Goal: Register for event/course

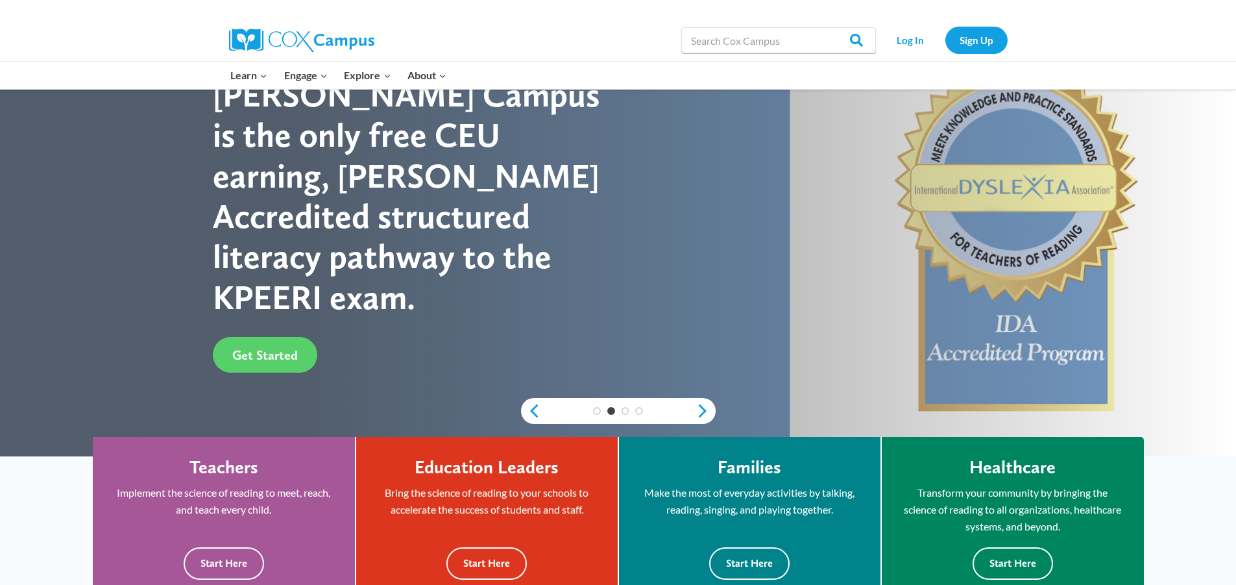
scroll to position [65, 0]
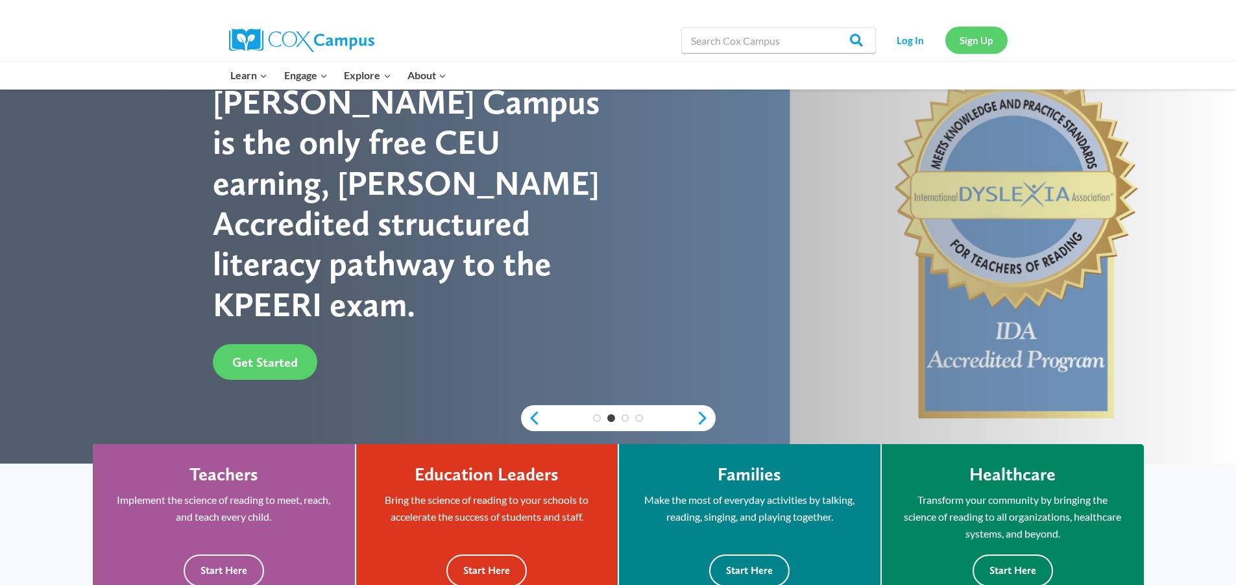
click at [962, 47] on link "Sign Up" at bounding box center [977, 40] width 62 height 27
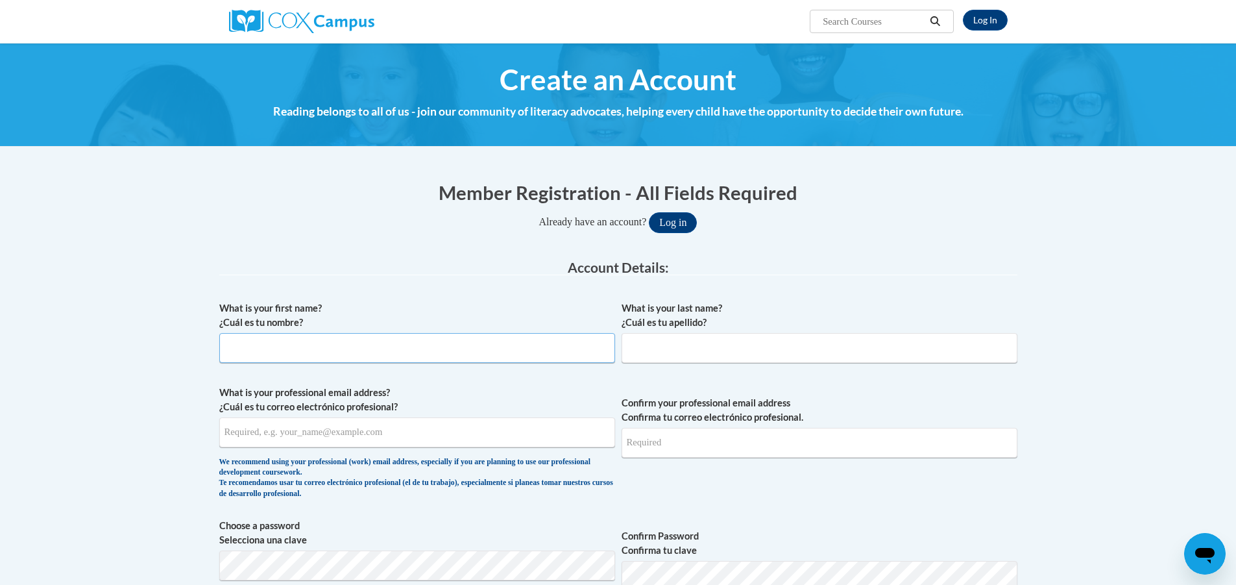
click at [527, 360] on input "What is your first name? ¿Cuál es tu nombre?" at bounding box center [417, 348] width 396 height 30
type input "Libby"
click at [664, 351] on input "What is your last name? ¿Cuál es tu apellido?" at bounding box center [820, 348] width 396 height 30
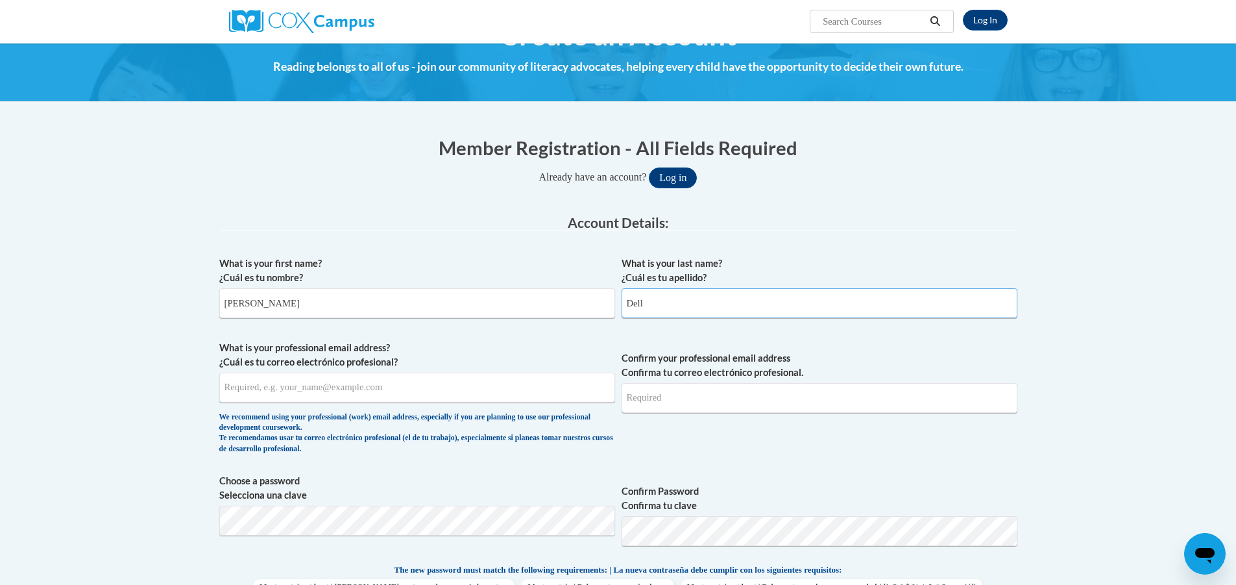
scroll to position [65, 0]
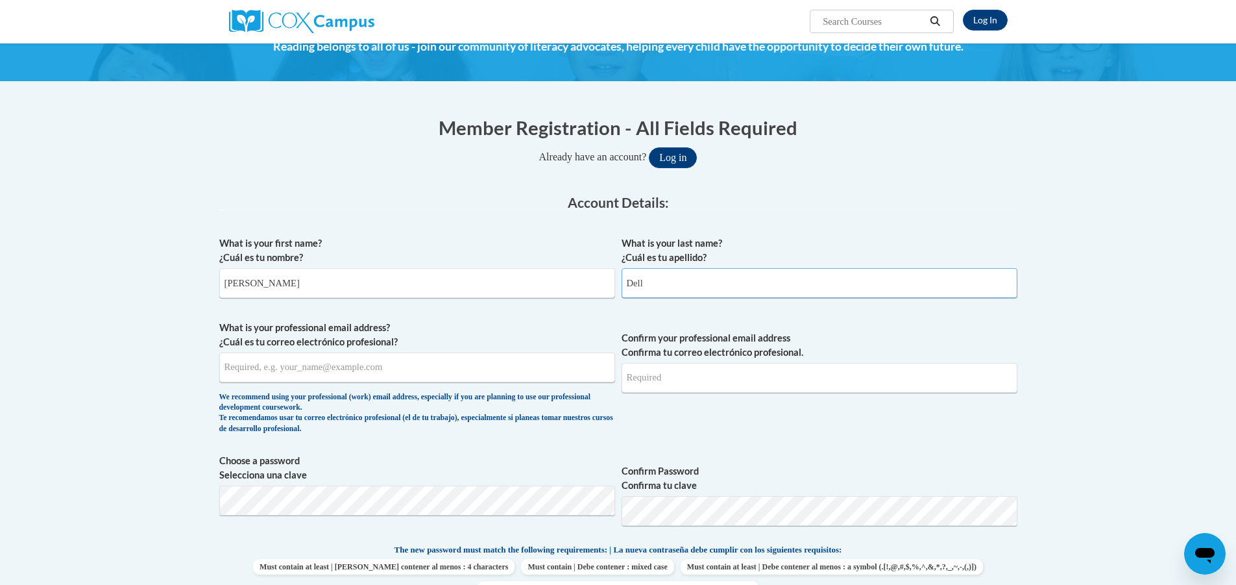
type input "Dell"
click at [505, 369] on input "What is your professional email address? ¿Cuál es tu correo electrónico profesi…" at bounding box center [417, 367] width 396 height 30
type input "ld13731@georgiasouthern.edu"
click at [751, 375] on input "Confirm your professional email address Confirma tu correo electrónico profesio…" at bounding box center [820, 378] width 396 height 30
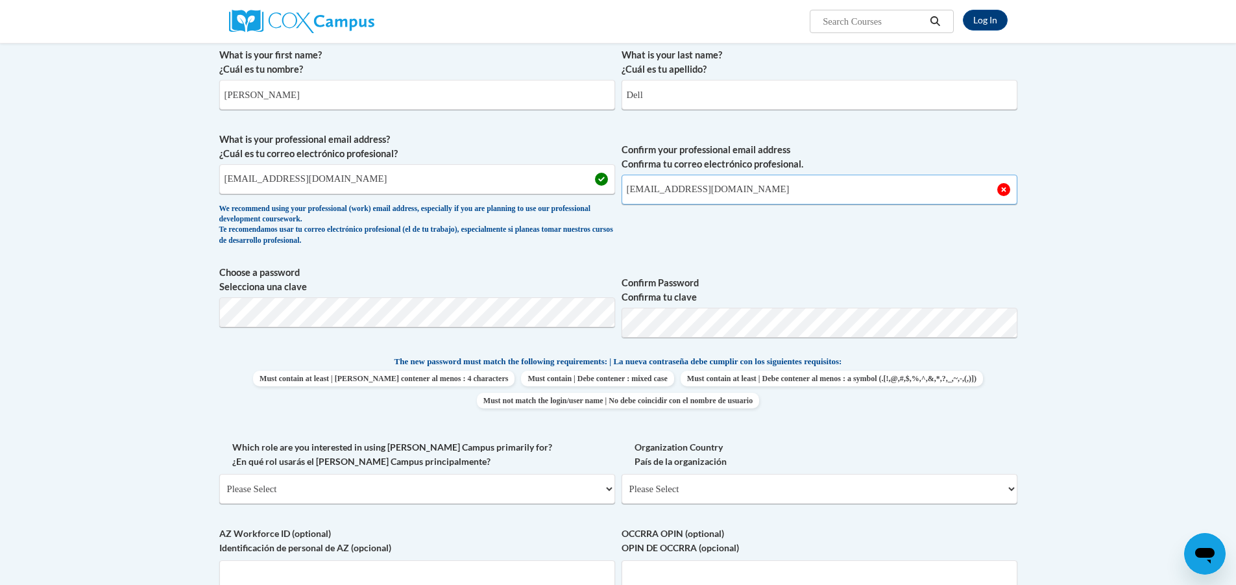
scroll to position [260, 0]
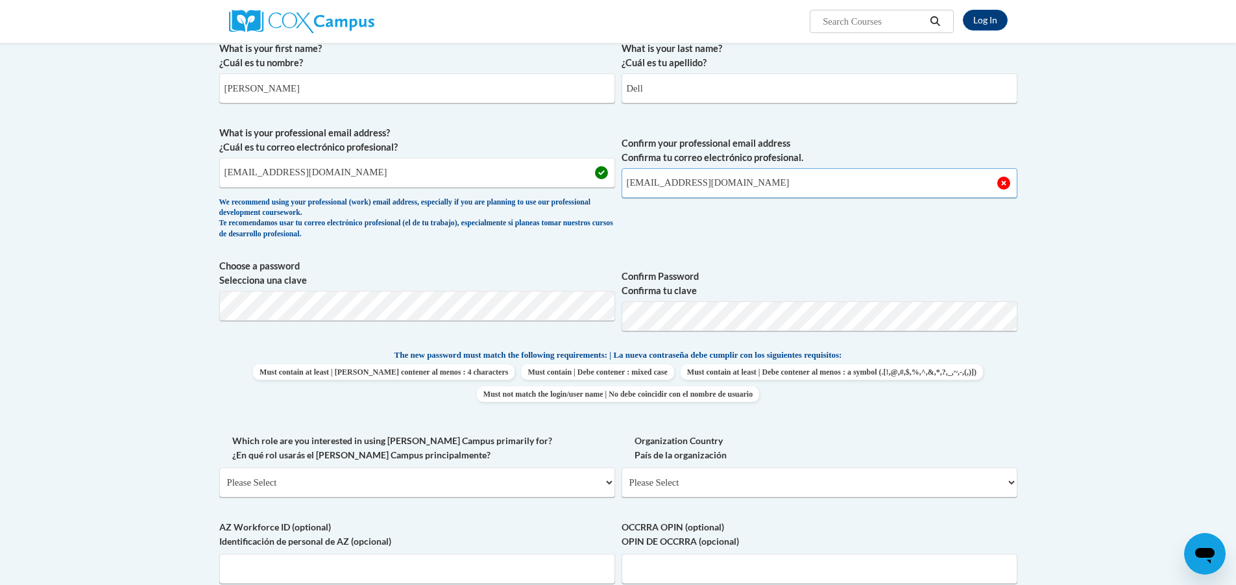
type input "ld13731@georgiasouthern.edu"
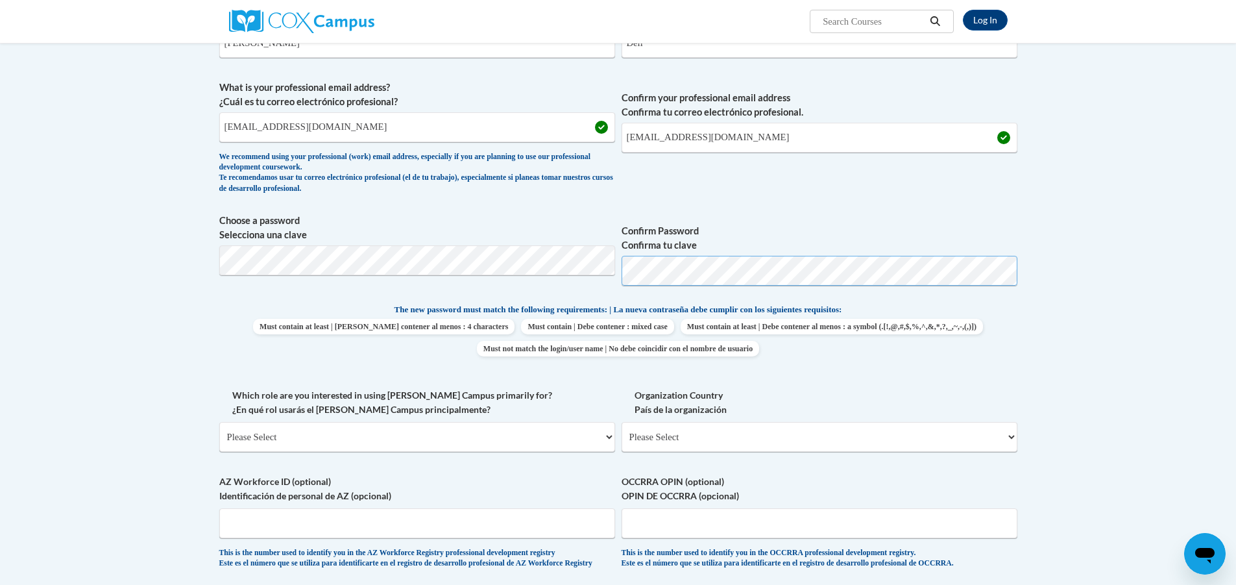
scroll to position [324, 0]
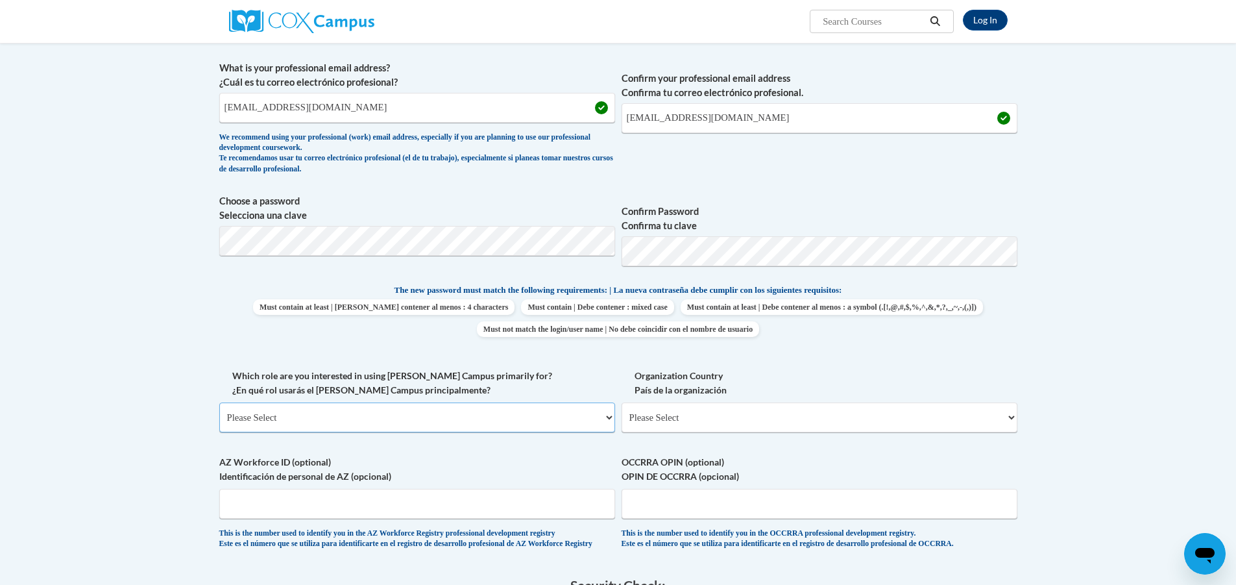
click at [541, 422] on select "Please Select College/University | Colegio/Universidad Community/Nonprofit Part…" at bounding box center [417, 417] width 396 height 30
select select "fbf2d438-af2f-41f8-98f1-81c410e29de3"
click at [219, 402] on select "Please Select College/University | Colegio/Universidad Community/Nonprofit Part…" at bounding box center [417, 417] width 396 height 30
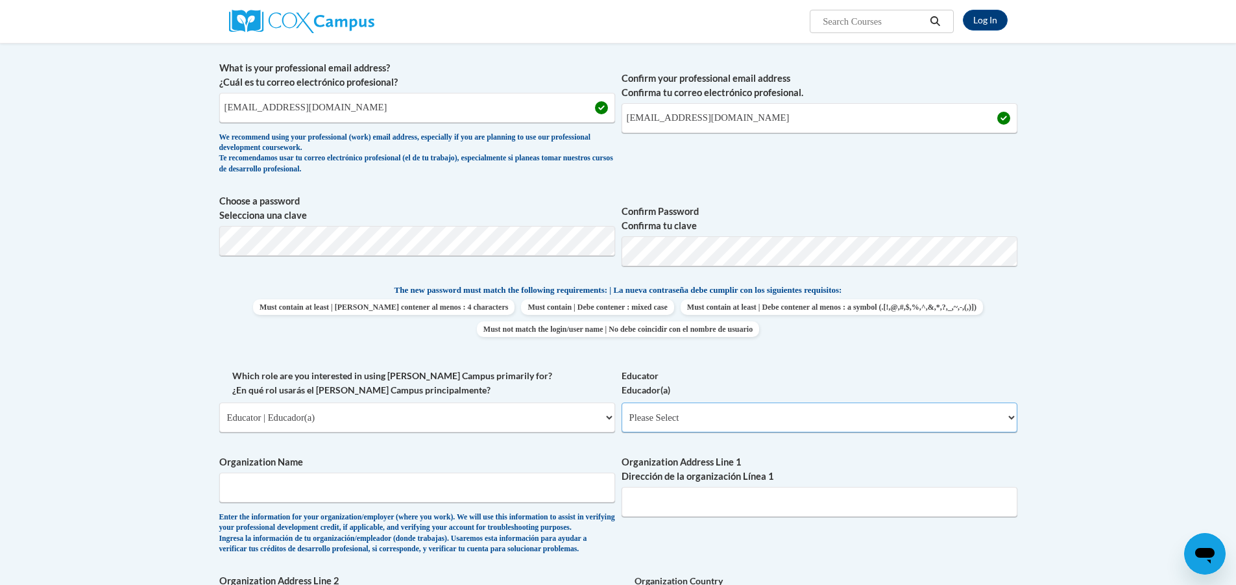
click at [672, 415] on select "Please Select Early Learning/Daycare Teacher/Family Home Care Provider | Maestr…" at bounding box center [820, 417] width 396 height 30
select select "5e2af403-4f2c-4e49-a02f-103e55d7b75b"
click at [622, 402] on select "Please Select Early Learning/Daycare Teacher/Family Home Care Provider | Maestr…" at bounding box center [820, 417] width 396 height 30
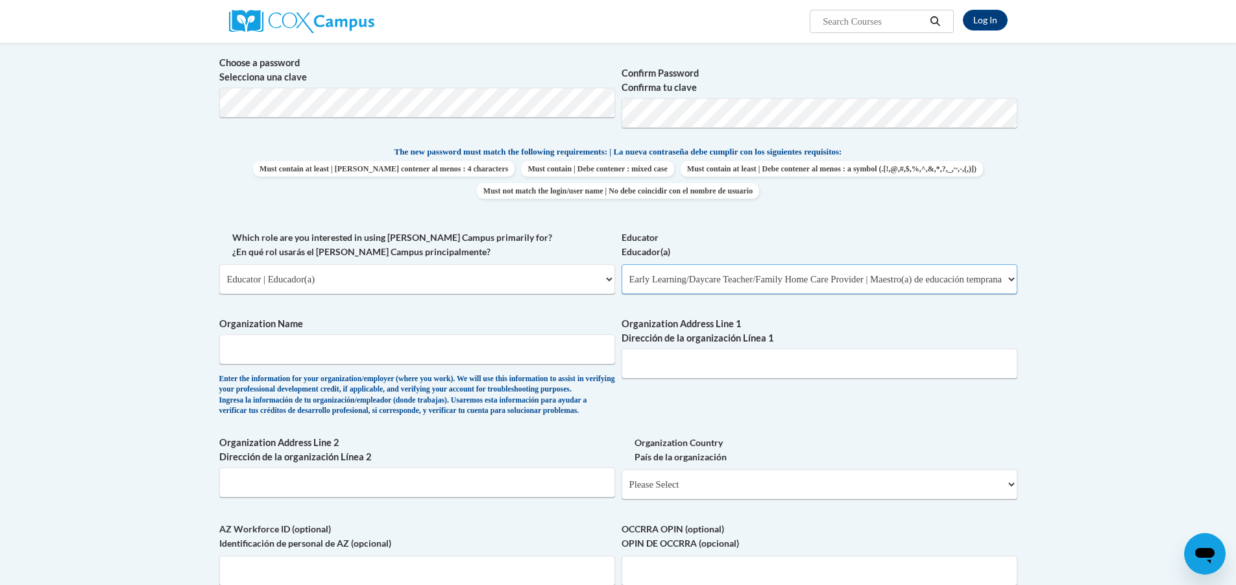
scroll to position [519, 0]
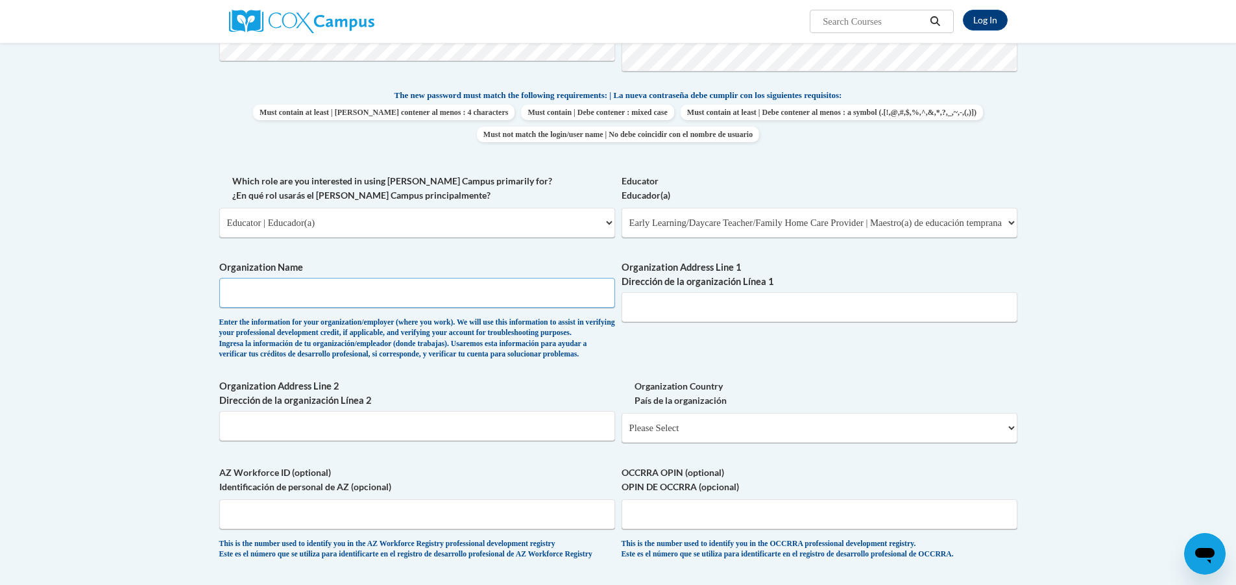
click at [539, 301] on input "Organization Name" at bounding box center [417, 293] width 396 height 30
type input "Kids World Learning Center"
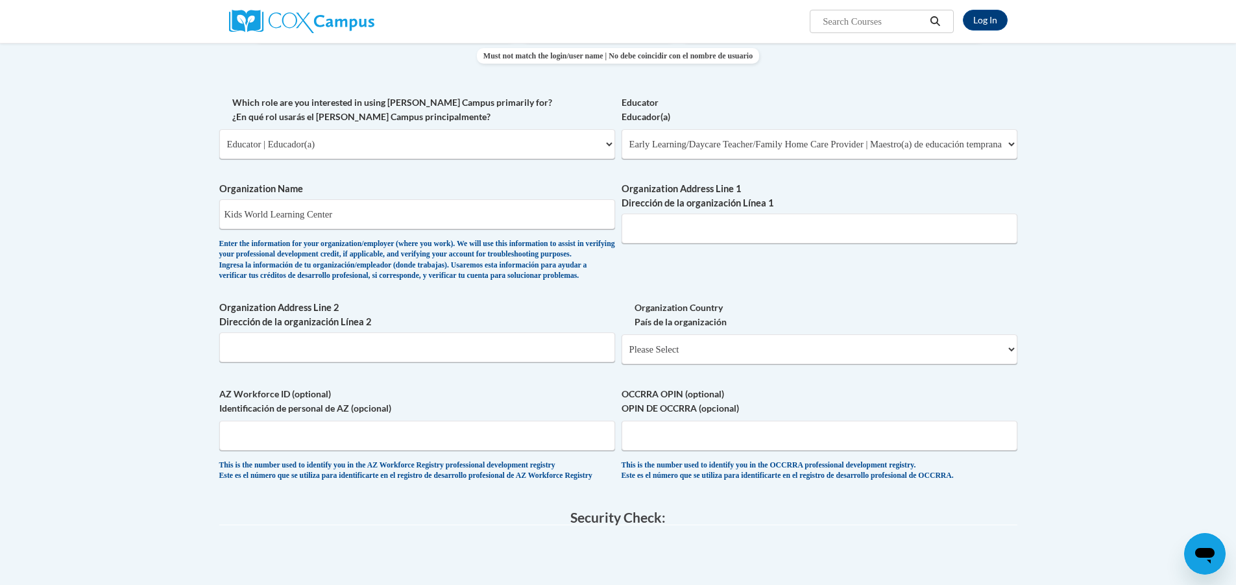
scroll to position [714, 0]
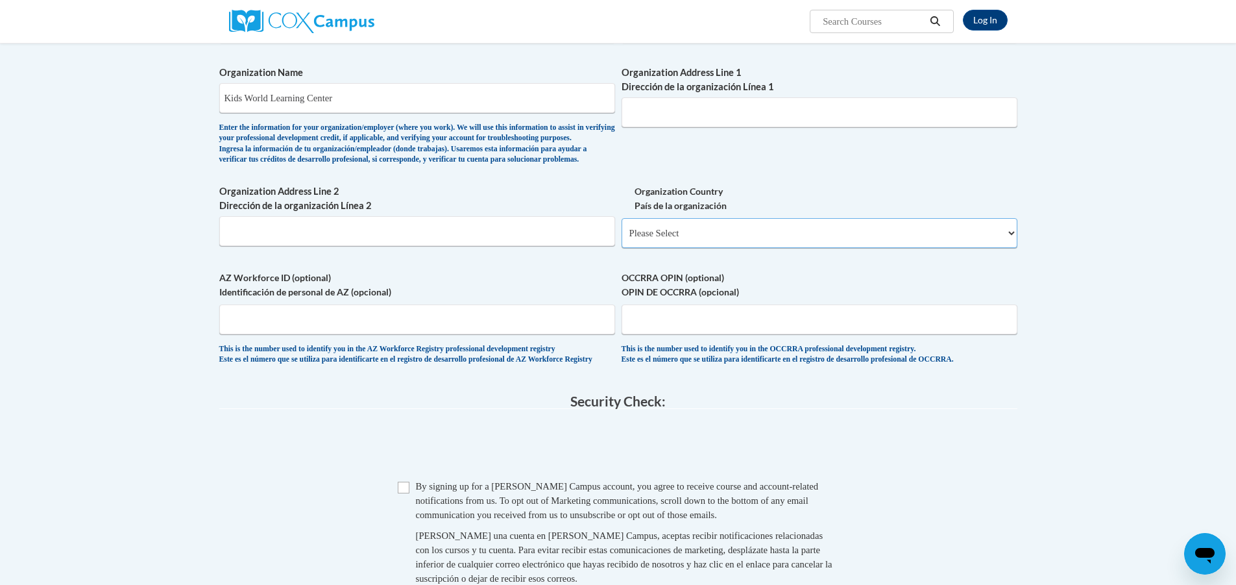
click at [670, 248] on select "Please Select United States | Estados Unidos Outside of the United States | Fue…" at bounding box center [820, 233] width 396 height 30
select select "ad49bcad-a171-4b2e-b99c-48b446064914"
click at [622, 239] on select "Please Select United States | Estados Unidos Outside of the United States | Fue…" at bounding box center [820, 233] width 396 height 30
select select
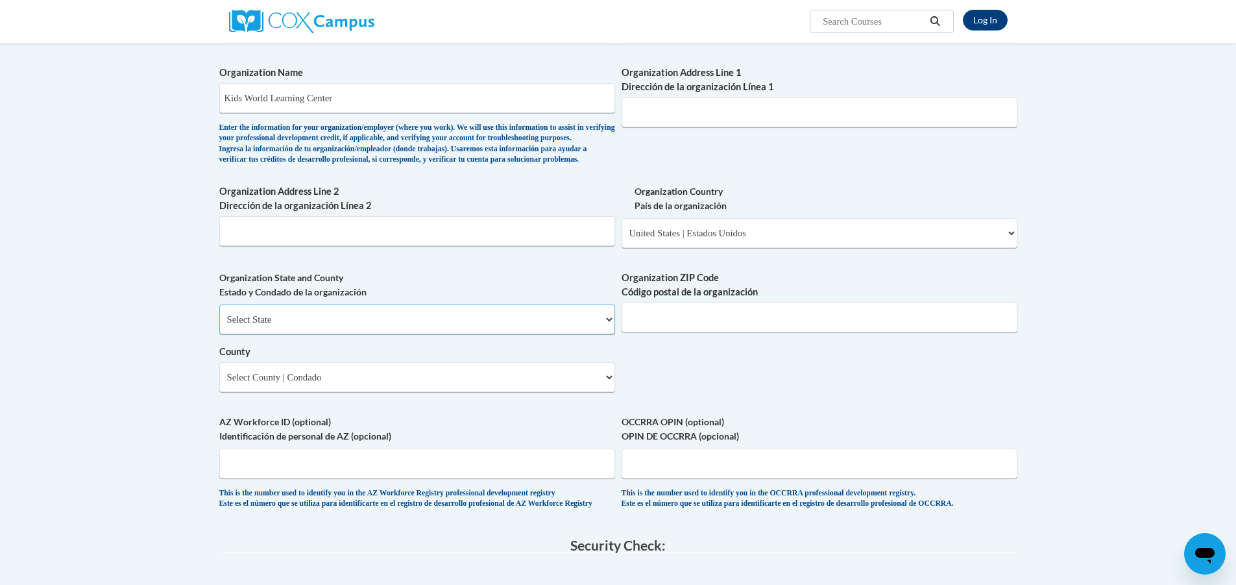
click at [491, 334] on select "Select State Alabama Alaska Arizona Arkansas California Colorado Connecticut De…" at bounding box center [417, 319] width 396 height 30
select select "Georgia"
click at [219, 325] on select "Select State Alabama Alaska Arizona Arkansas California Colorado Connecticut De…" at bounding box center [417, 319] width 396 height 30
click at [555, 392] on select "Select County Appling Atkinson Bacon Baker Baldwin Banks Barrow Bartow Ben Hill…" at bounding box center [417, 377] width 396 height 30
select select "Bulloch"
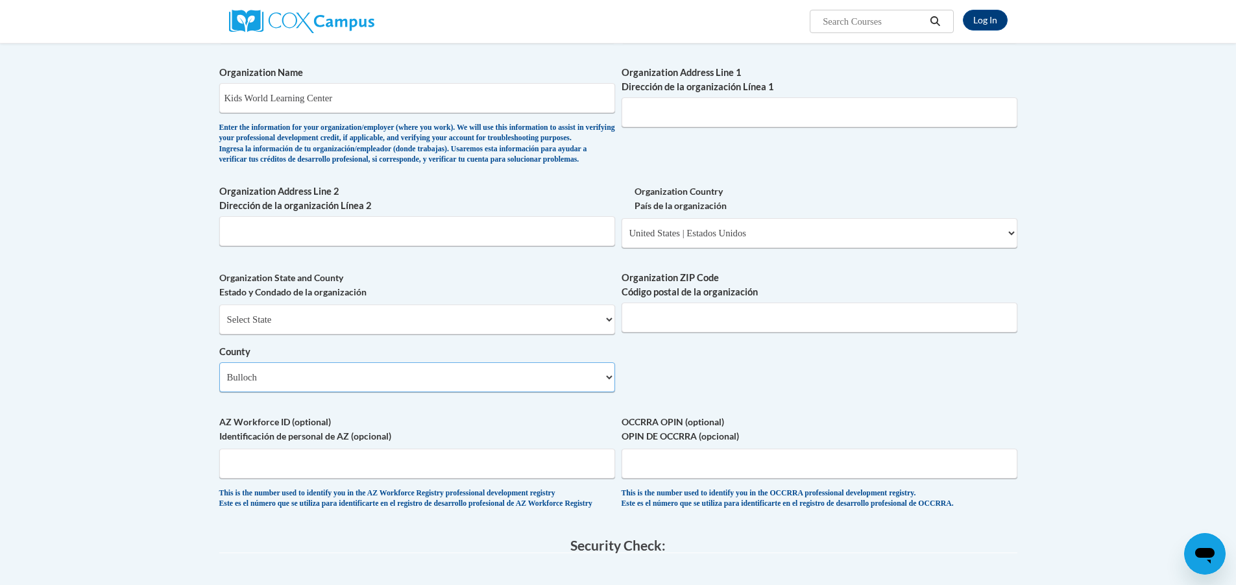
click at [219, 383] on select "Select County Appling Atkinson Bacon Baker Baldwin Banks Barrow Bartow Ben Hill…" at bounding box center [417, 377] width 396 height 30
click at [730, 328] on input "Organization ZIP Code Código postal de la organización" at bounding box center [820, 317] width 396 height 30
type input "30458"
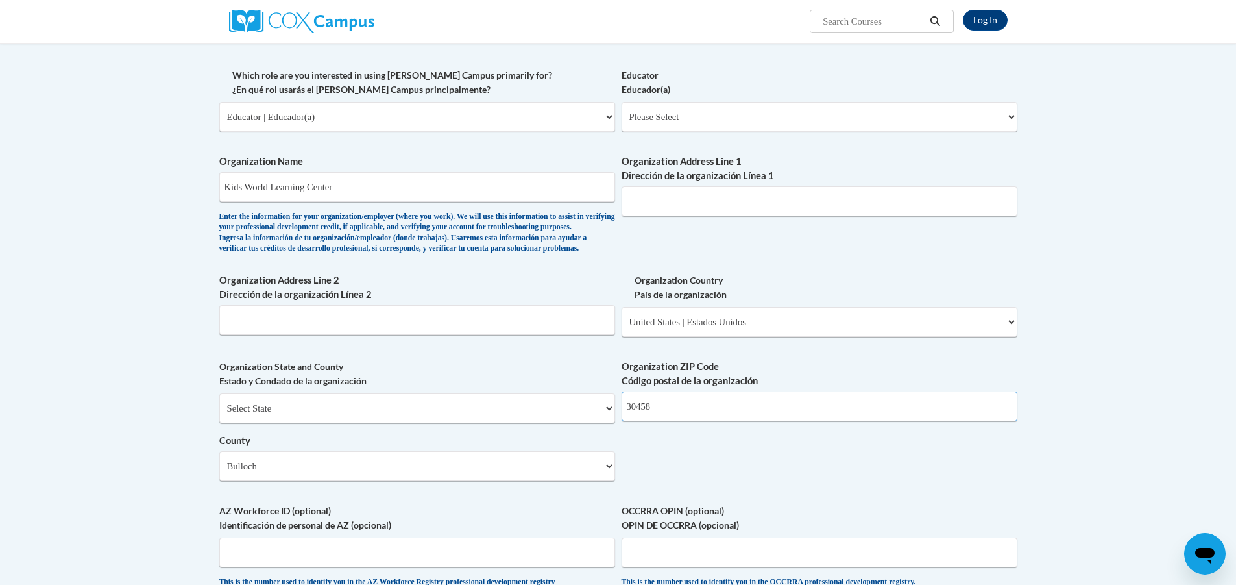
scroll to position [584, 0]
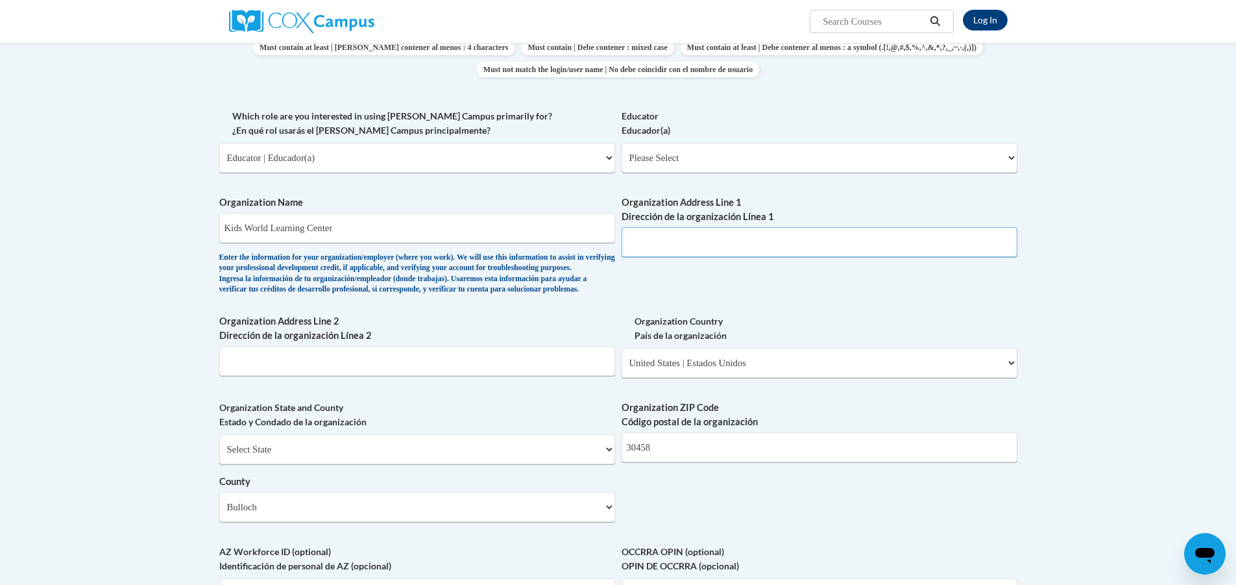
click at [662, 249] on input "Organization Address Line 1 Dirección de la organización Línea 1" at bounding box center [820, 242] width 396 height 30
type input "367 Savannah Ave, Statesboro, GA 30458"
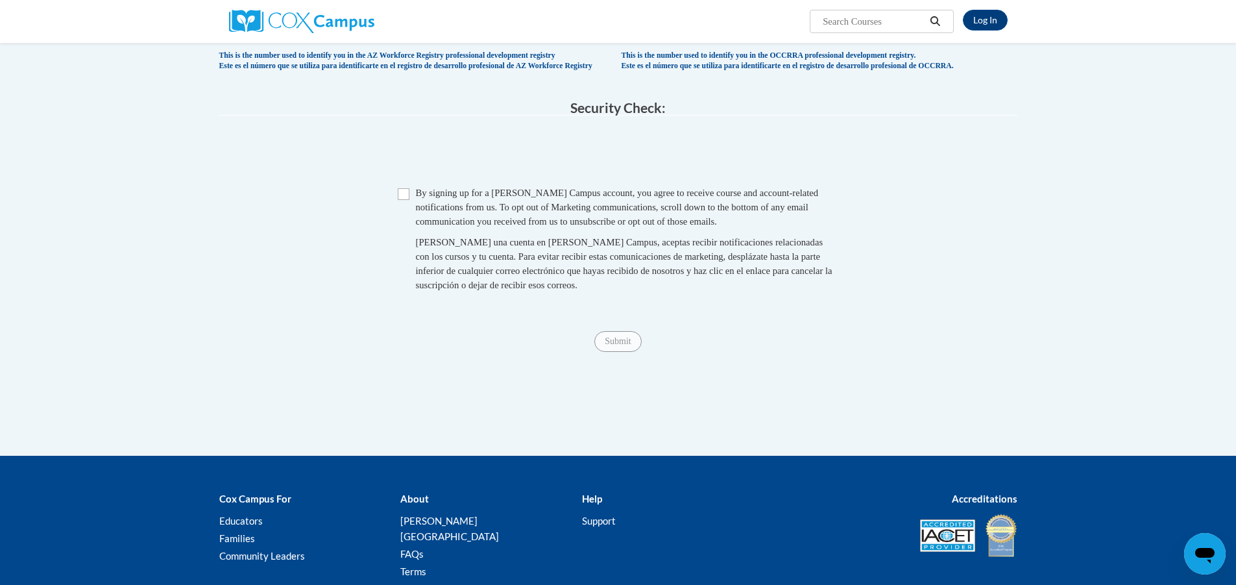
scroll to position [1233, 0]
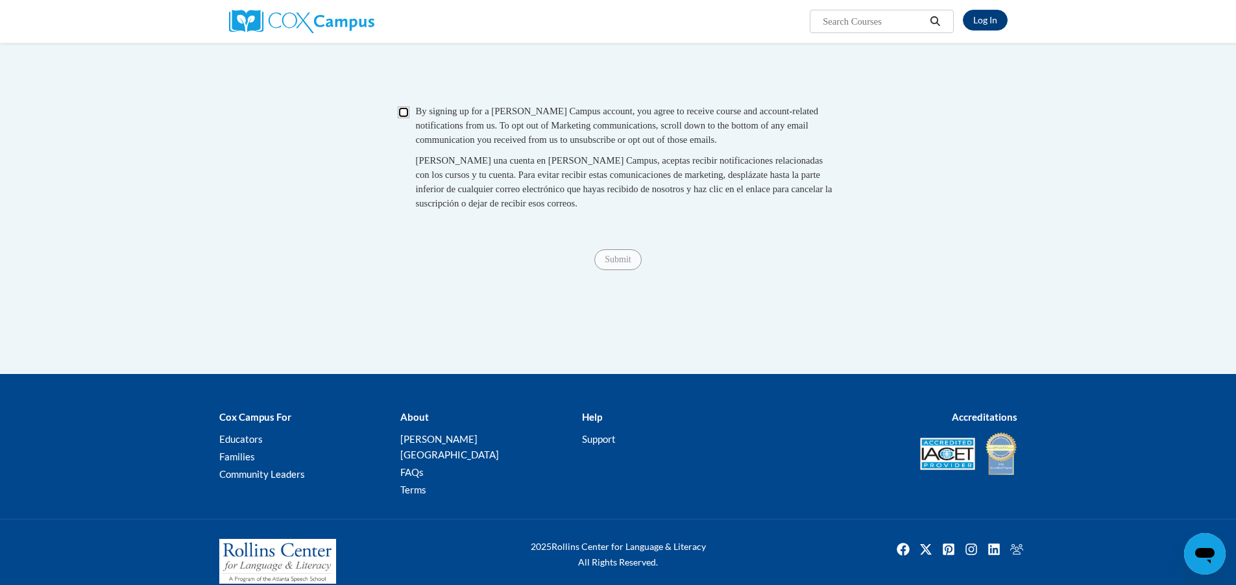
click at [409, 118] on input "Checkbox" at bounding box center [404, 112] width 12 height 12
checkbox input "true"
click at [631, 270] on input "Submit" at bounding box center [617, 259] width 47 height 21
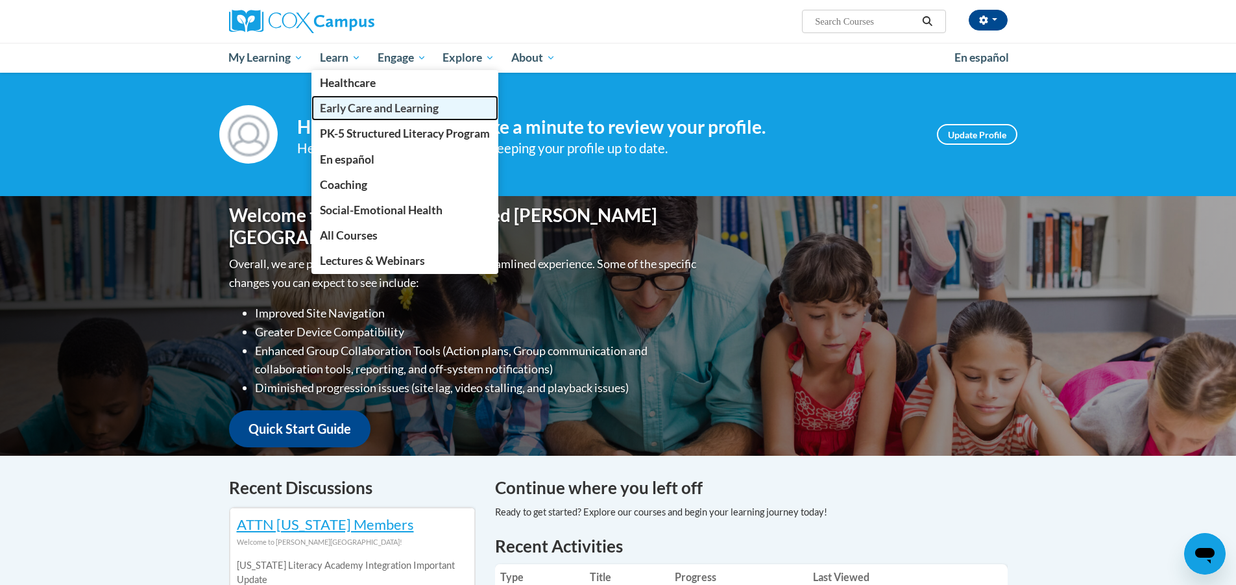
click at [378, 116] on link "Early Care and Learning" at bounding box center [405, 107] width 187 height 25
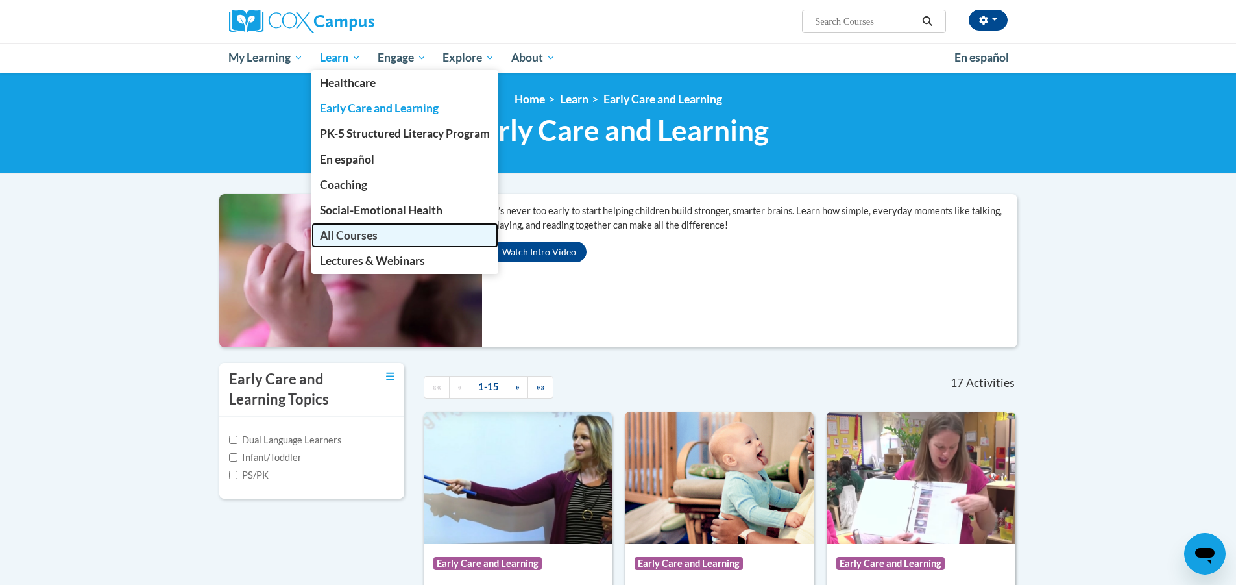
click at [426, 230] on link "All Courses" at bounding box center [405, 235] width 187 height 25
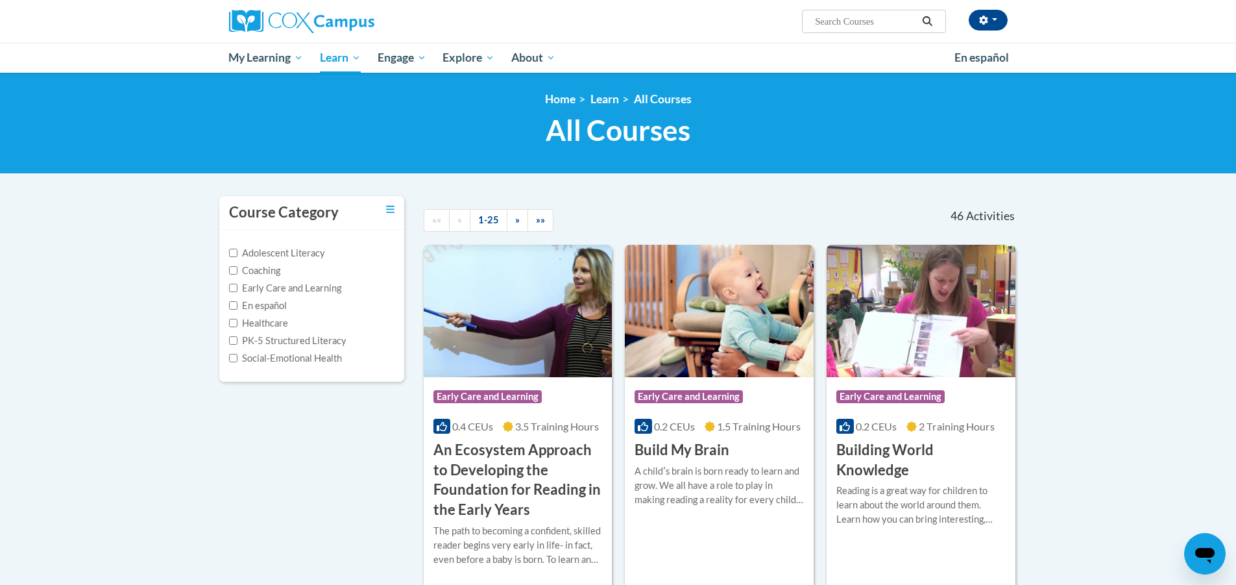
click at [816, 21] on input "Search..." at bounding box center [866, 22] width 104 height 16
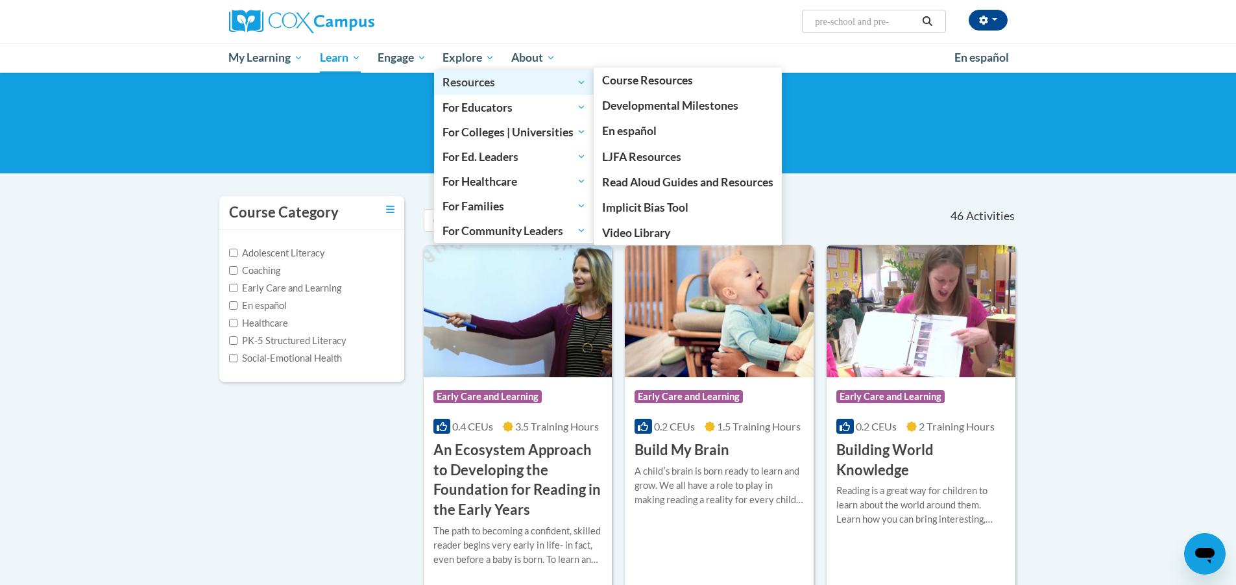
type input "pre-school and pre-k"
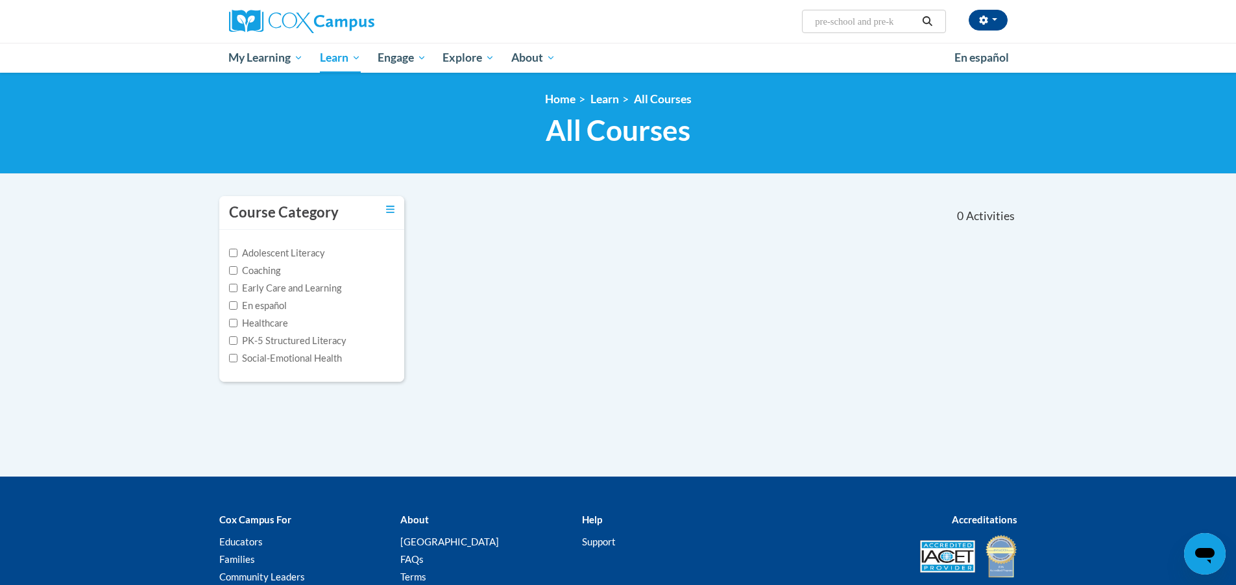
click at [902, 24] on input "pre-school and pre-k" at bounding box center [866, 22] width 104 height 16
drag, startPoint x: 910, startPoint y: 20, endPoint x: 870, endPoint y: 35, distance: 42.9
click at [894, 25] on input "pre-school and pre-k" at bounding box center [866, 22] width 104 height 16
click at [852, 43] on ul "My Learning My Learning My Course Progress Certificates My Action Plans Group D…" at bounding box center [584, 58] width 726 height 30
drag, startPoint x: 899, startPoint y: 18, endPoint x: 809, endPoint y: 20, distance: 90.2
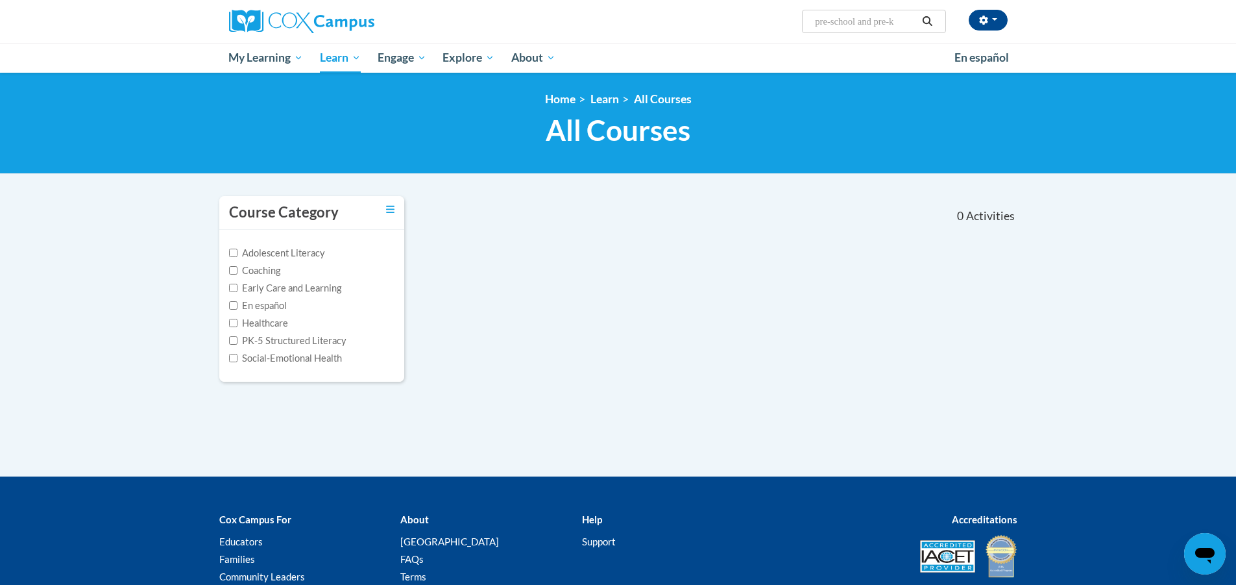
click at [809, 20] on span "Search Search... pre-school and pre-k" at bounding box center [873, 21] width 143 height 23
type input "training trackk"
click at [880, 22] on input "training trackk" at bounding box center [866, 22] width 104 height 16
type input "training track"
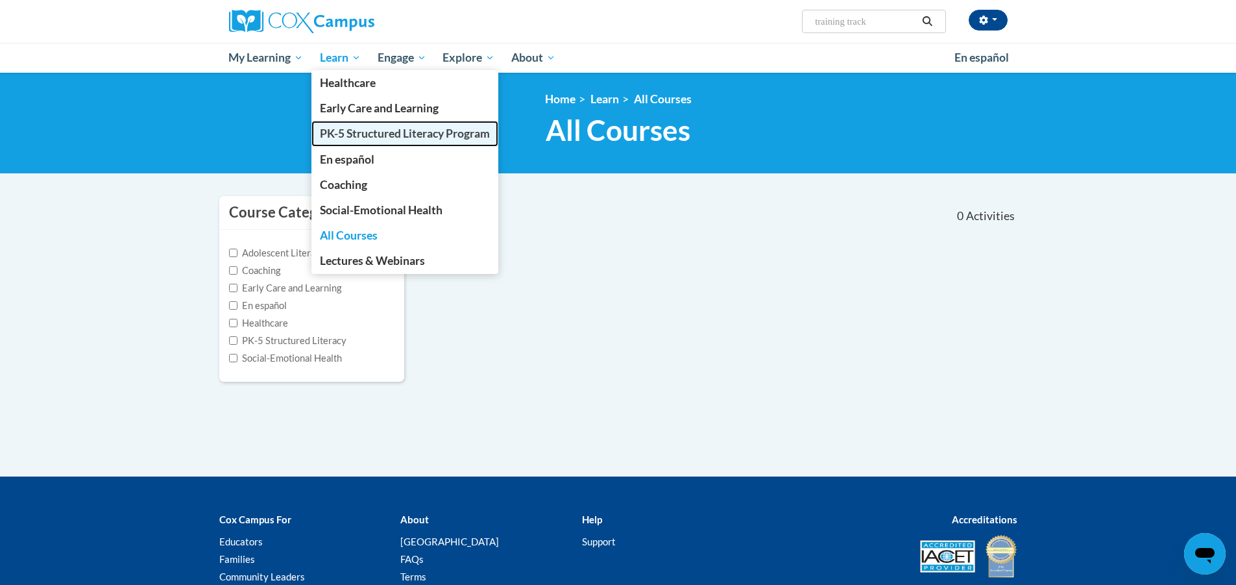
click at [365, 128] on span "PK-5 Structured Literacy Program" at bounding box center [405, 134] width 170 height 14
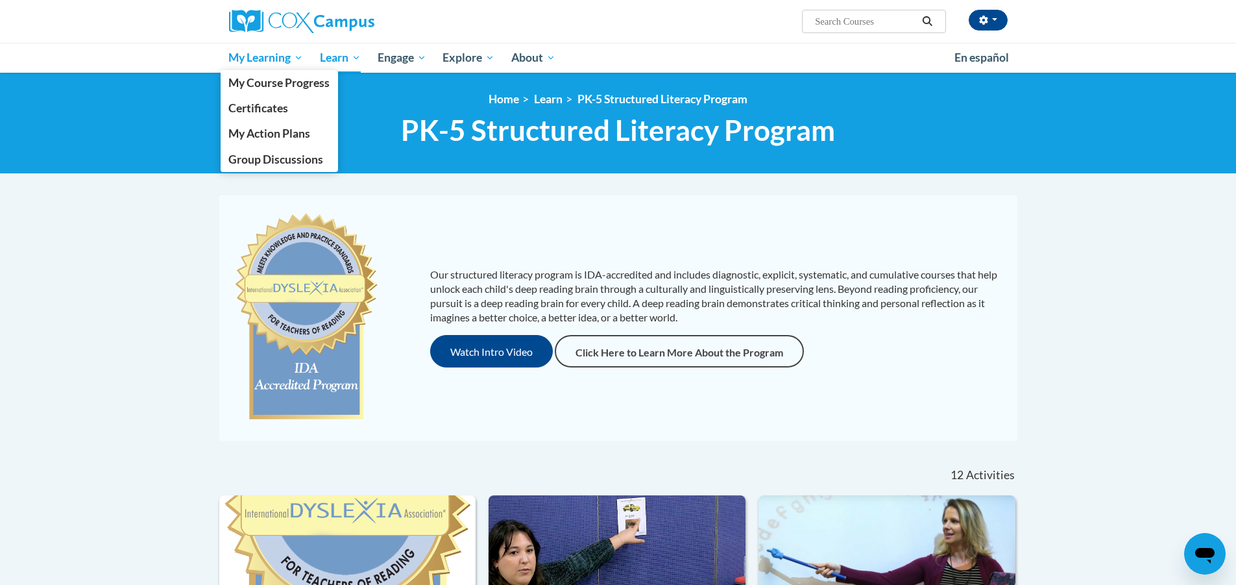
click at [267, 51] on span "My Learning" at bounding box center [265, 58] width 75 height 16
click at [274, 60] on span "My Learning" at bounding box center [265, 58] width 75 height 16
click at [287, 136] on span "My Action Plans" at bounding box center [269, 134] width 82 height 14
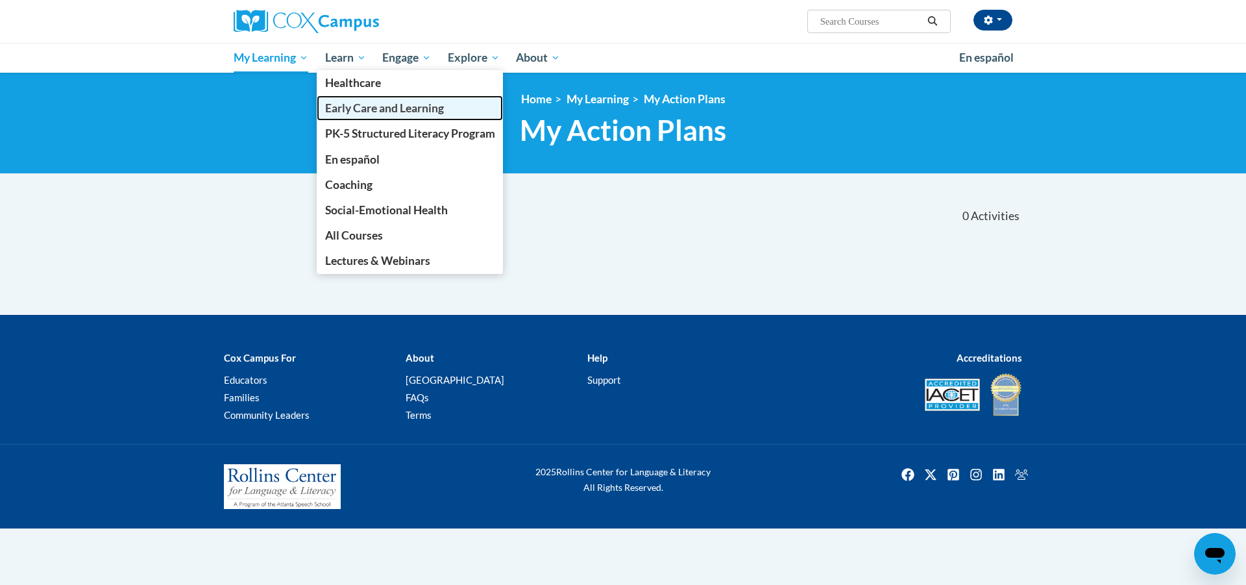
click at [381, 114] on span "Early Care and Learning" at bounding box center [384, 108] width 119 height 14
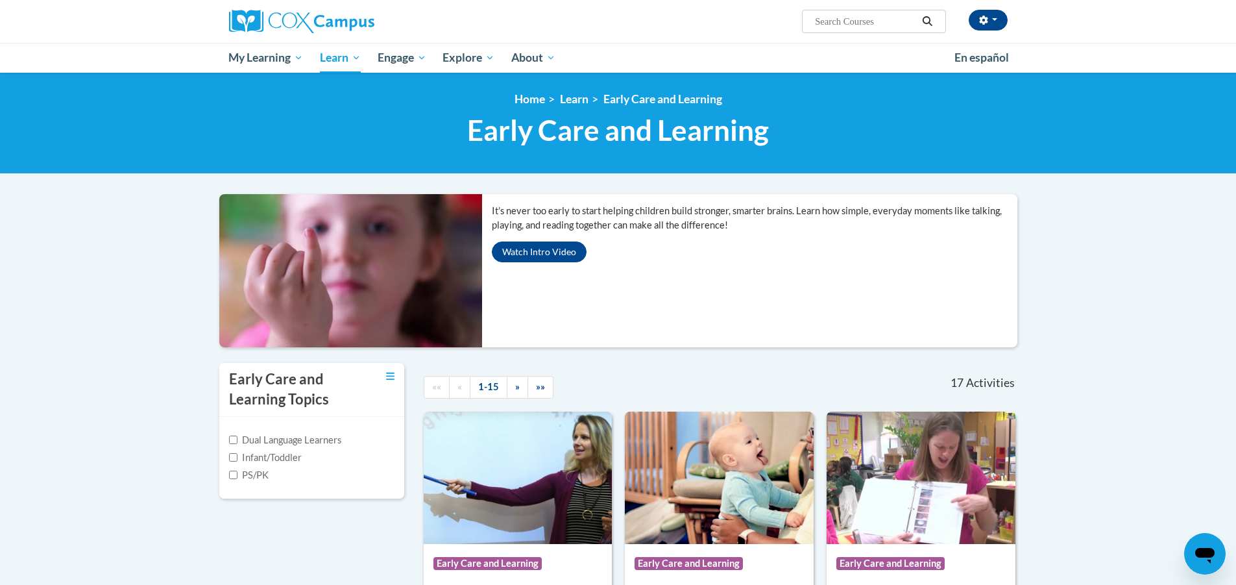
drag, startPoint x: 266, startPoint y: 468, endPoint x: 273, endPoint y: 470, distance: 7.6
click at [273, 470] on div "PS/PK" at bounding box center [311, 475] width 165 height 14
click at [240, 471] on label "PS/PK" at bounding box center [249, 475] width 40 height 14
click at [238, 471] on input "PS/PK" at bounding box center [233, 474] width 8 height 8
checkbox input "true"
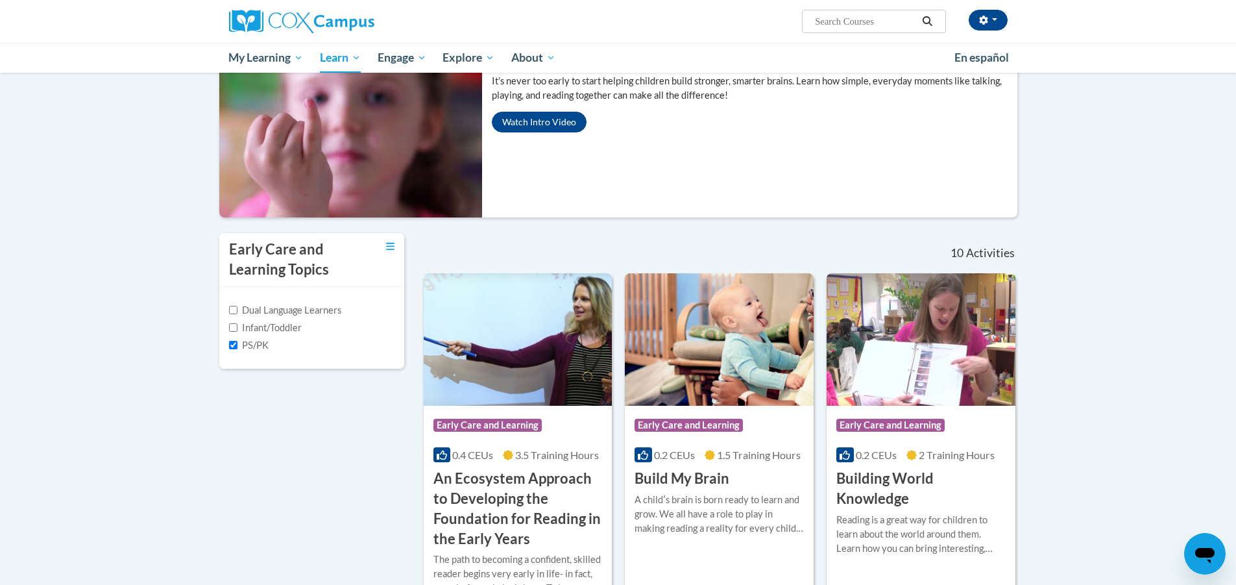
scroll to position [195, 0]
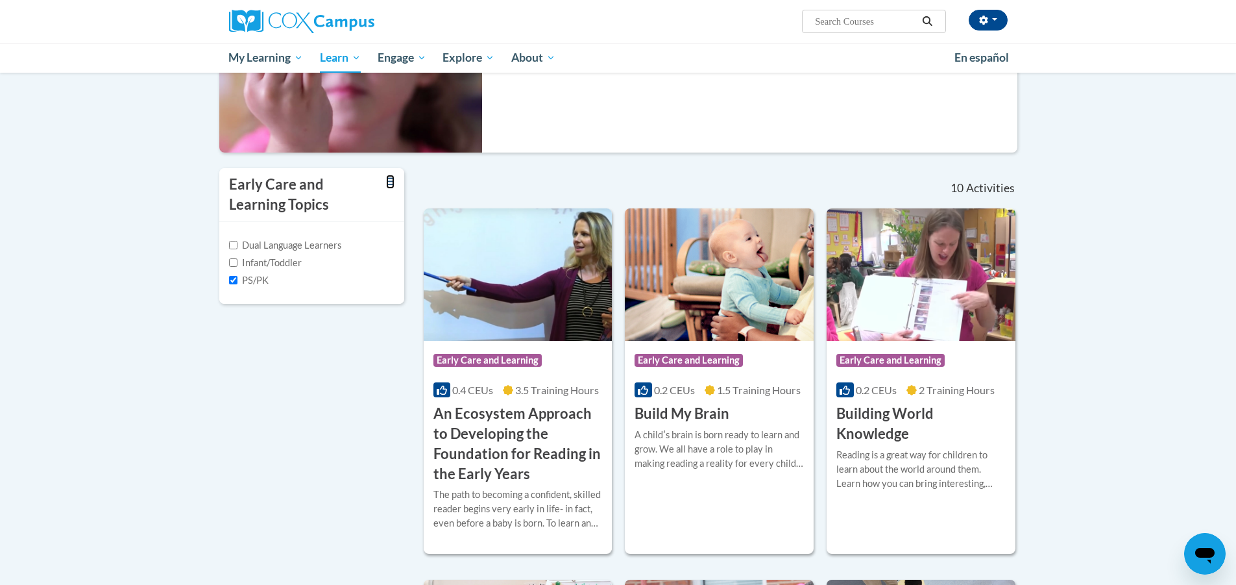
click at [393, 181] on icon "Toggle collapse" at bounding box center [390, 181] width 8 height 7
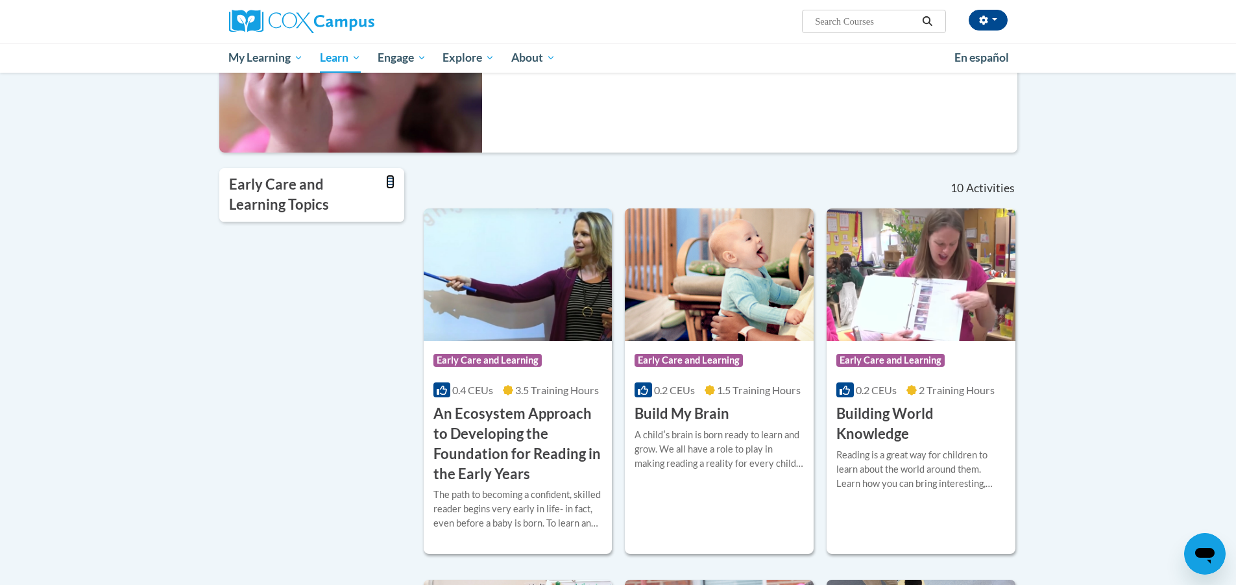
click at [392, 183] on icon "Toggle collapse" at bounding box center [390, 182] width 8 height 10
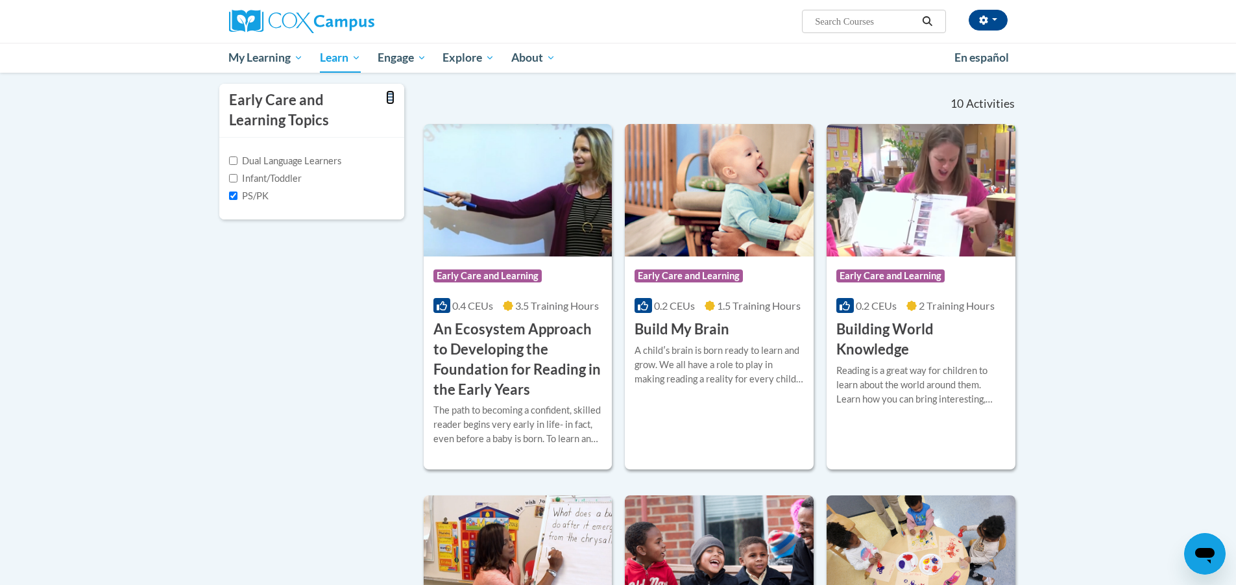
scroll to position [260, 0]
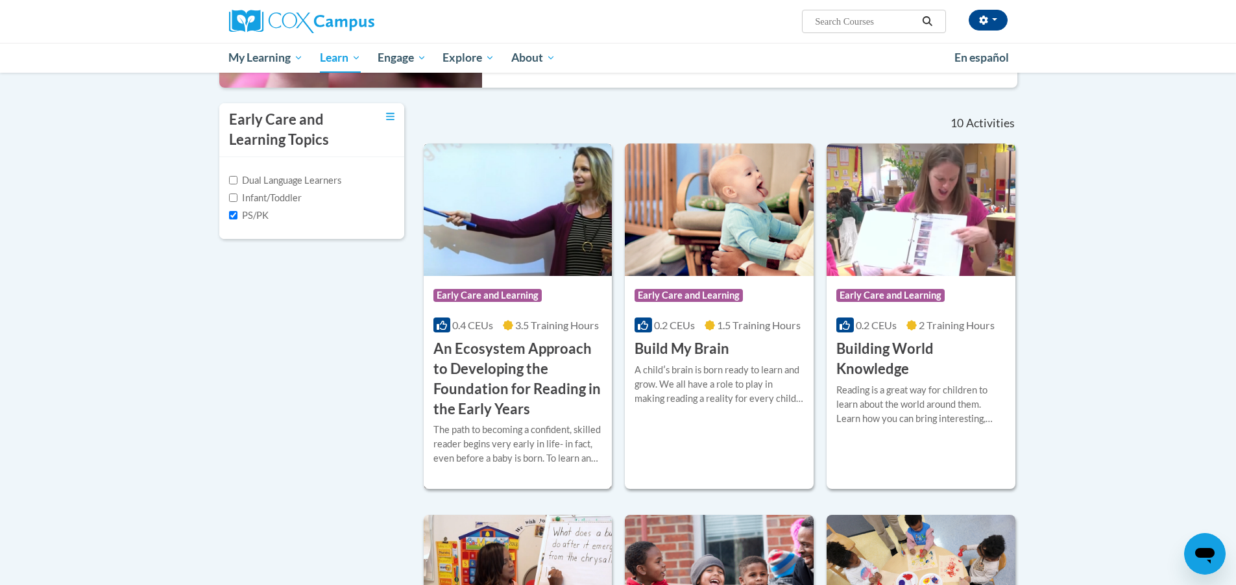
click at [550, 363] on h3 "An Ecosystem Approach to Developing the Foundation for Reading in the Early Yea…" at bounding box center [518, 379] width 169 height 80
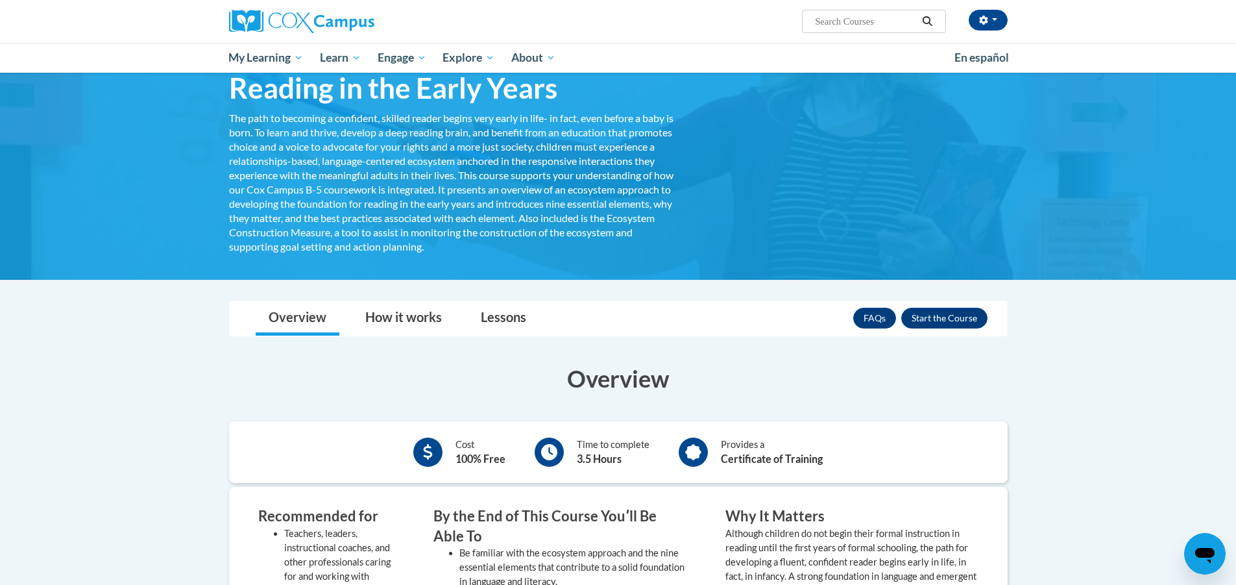
scroll to position [130, 0]
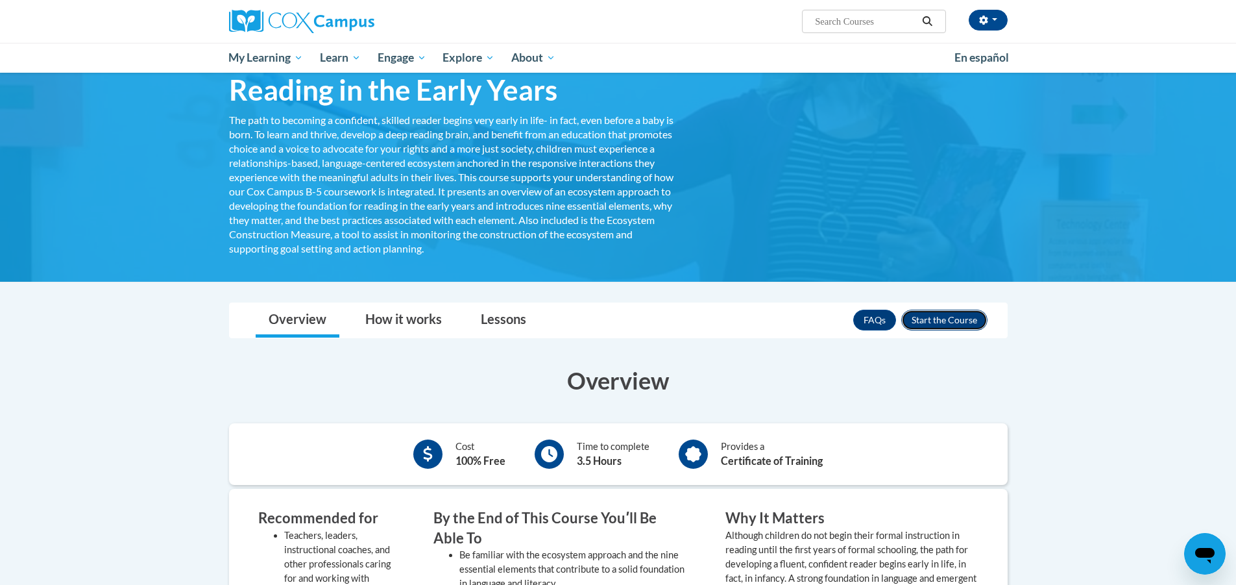
click at [914, 315] on button "Enroll" at bounding box center [944, 320] width 86 height 21
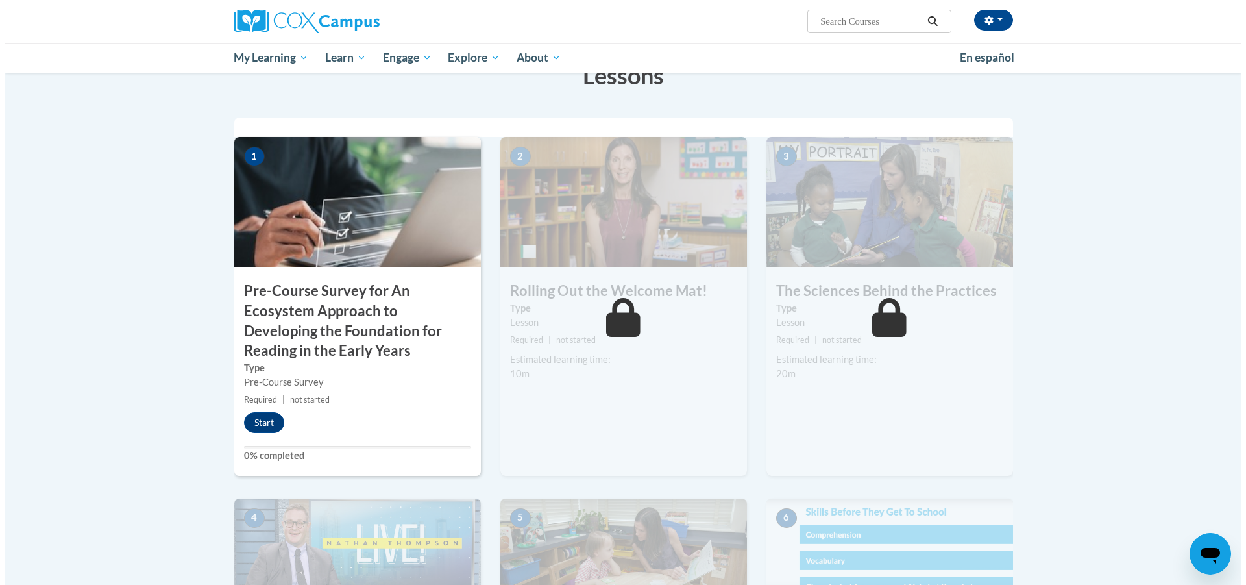
scroll to position [389, 0]
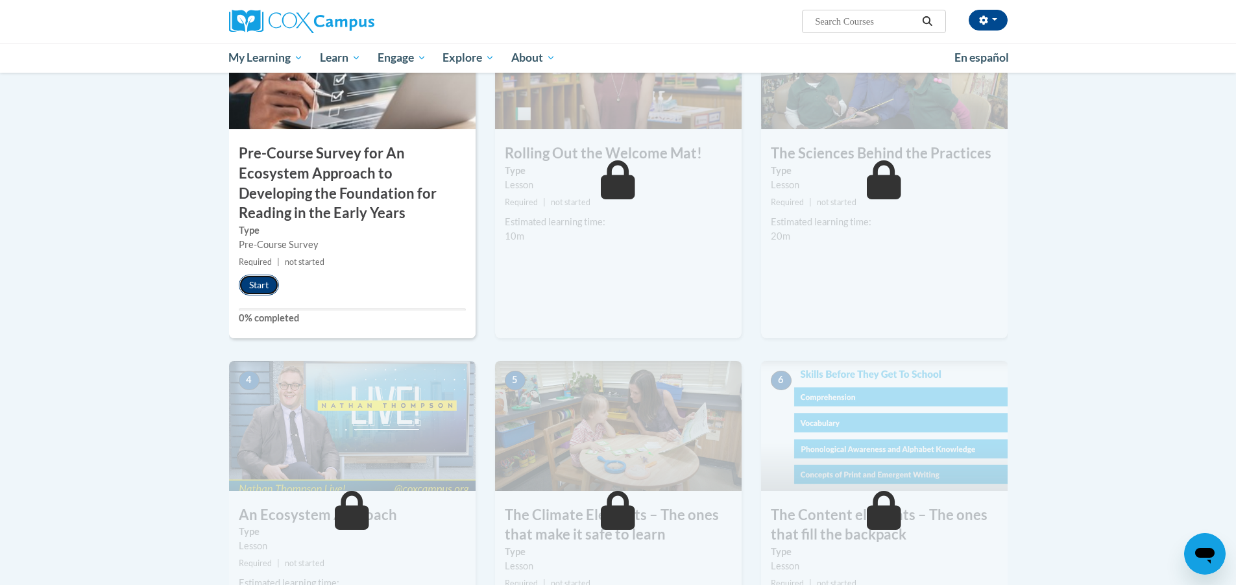
click at [273, 293] on button "Start" at bounding box center [259, 285] width 40 height 21
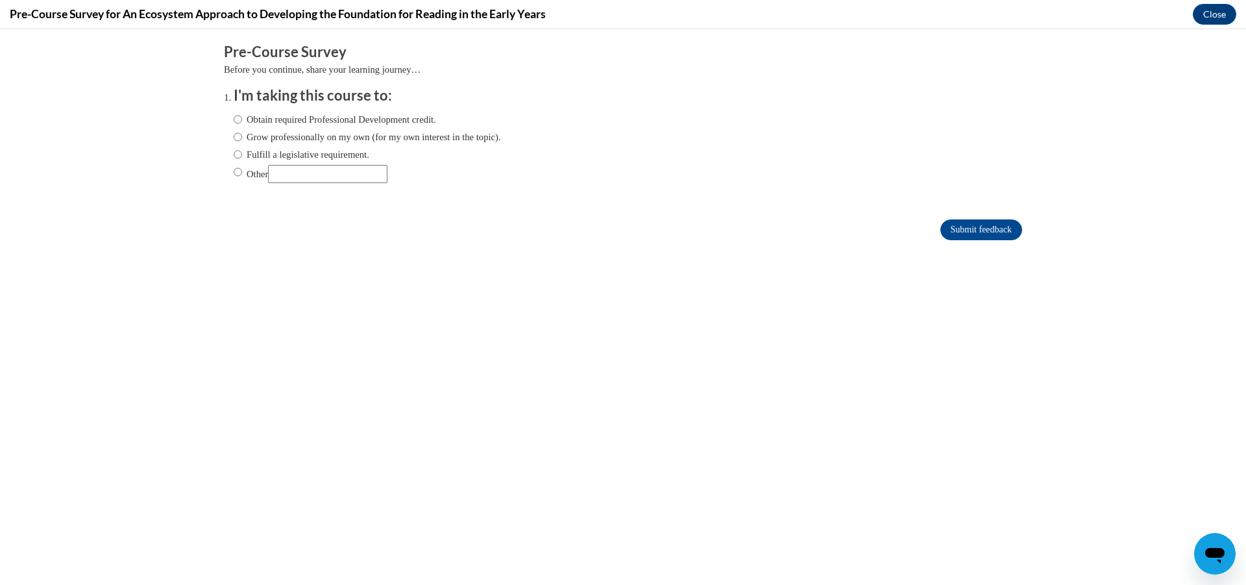
scroll to position [0, 0]
click at [311, 121] on label "Obtain required Professional Development credit." at bounding box center [335, 119] width 202 height 14
click at [242, 121] on input "Obtain required Professional Development credit." at bounding box center [238, 119] width 8 height 14
radio input "true"
click at [980, 231] on input "Submit feedback" at bounding box center [981, 229] width 82 height 21
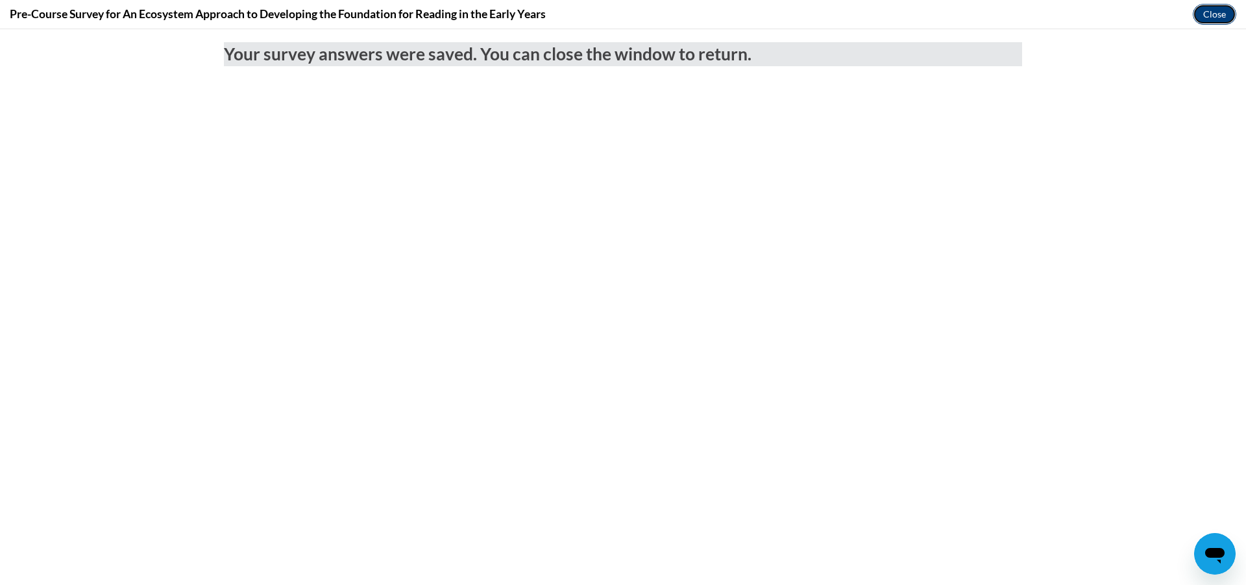
click at [1208, 19] on button "Close" at bounding box center [1214, 14] width 43 height 21
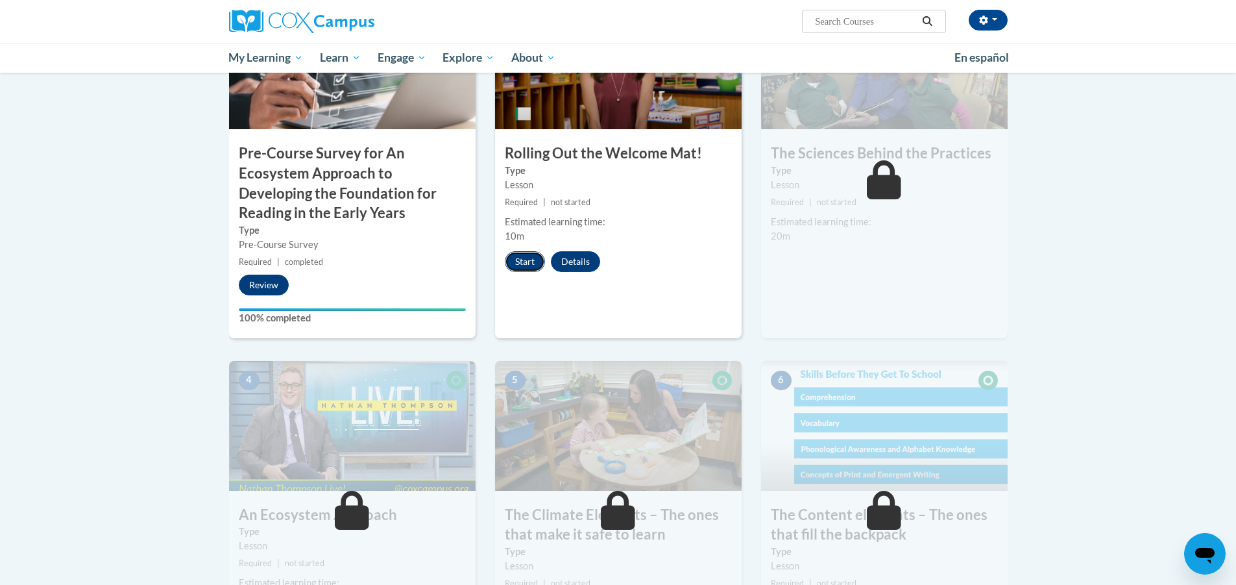
click at [530, 258] on button "Start" at bounding box center [525, 261] width 40 height 21
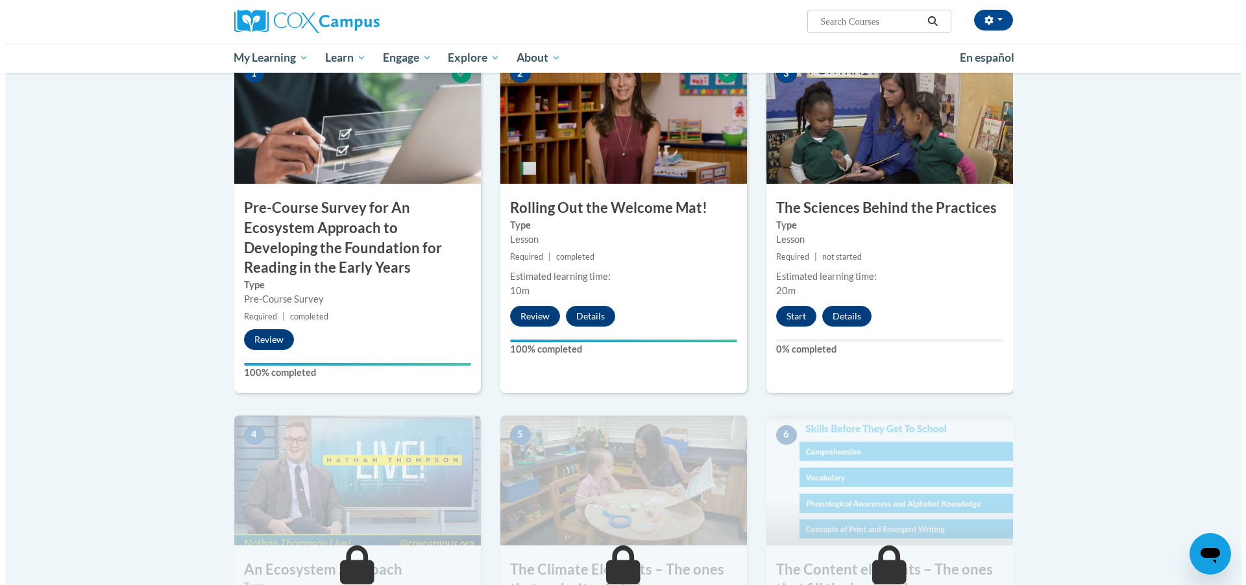
scroll to position [400, 0]
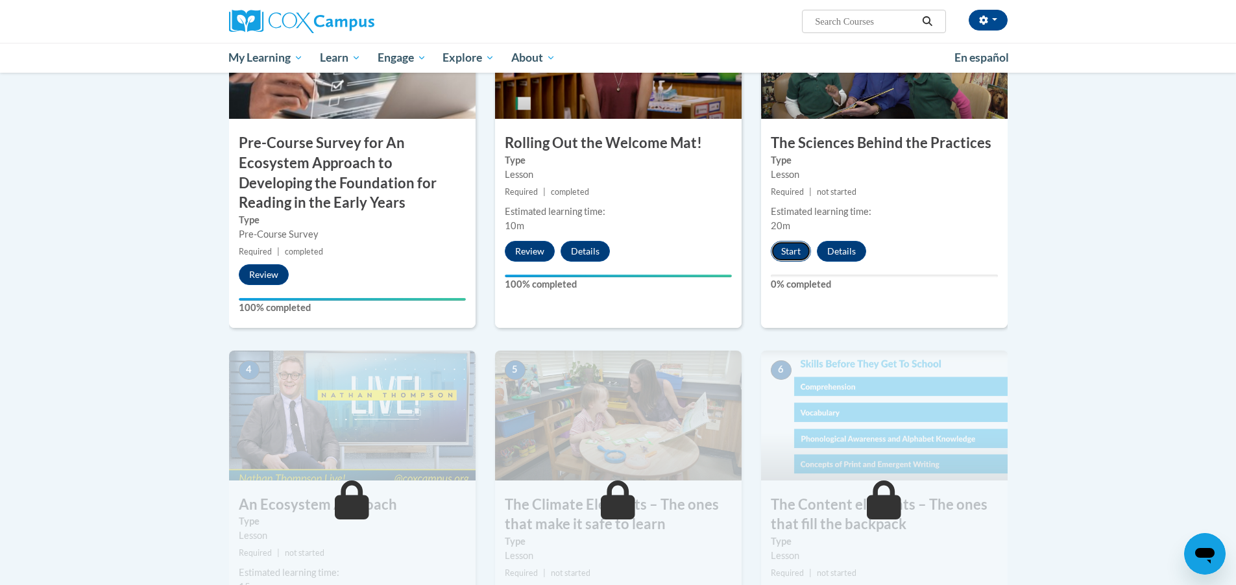
click at [789, 250] on button "Start" at bounding box center [791, 251] width 40 height 21
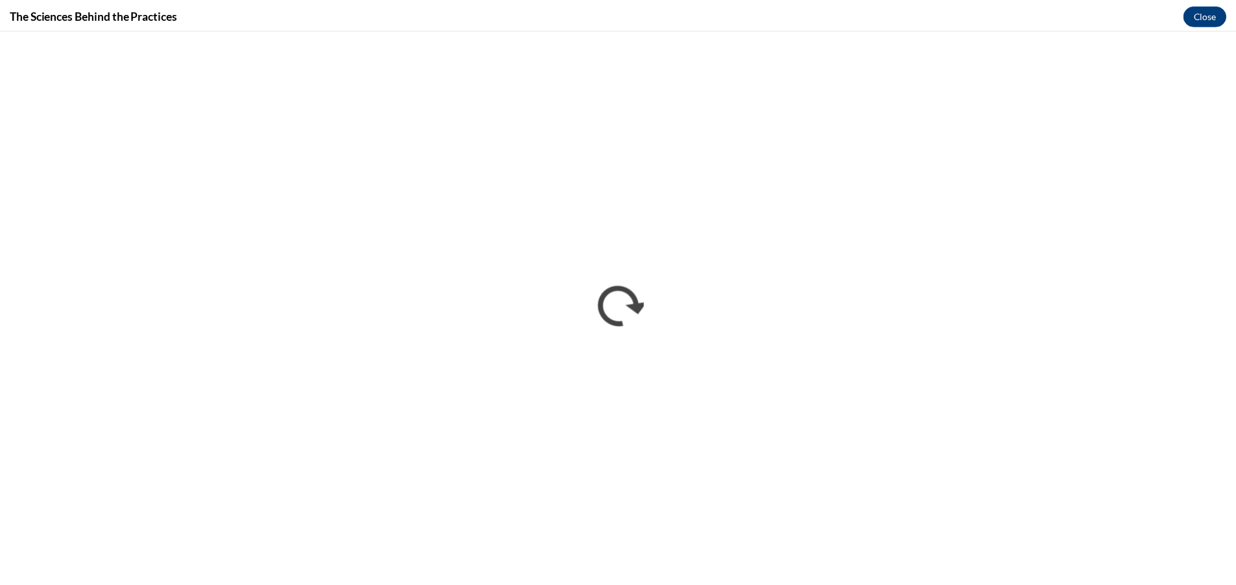
scroll to position [0, 0]
drag, startPoint x: 1206, startPoint y: 12, endPoint x: 1205, endPoint y: 3, distance: 9.2
click at [1206, 12] on button "Close" at bounding box center [1214, 14] width 43 height 21
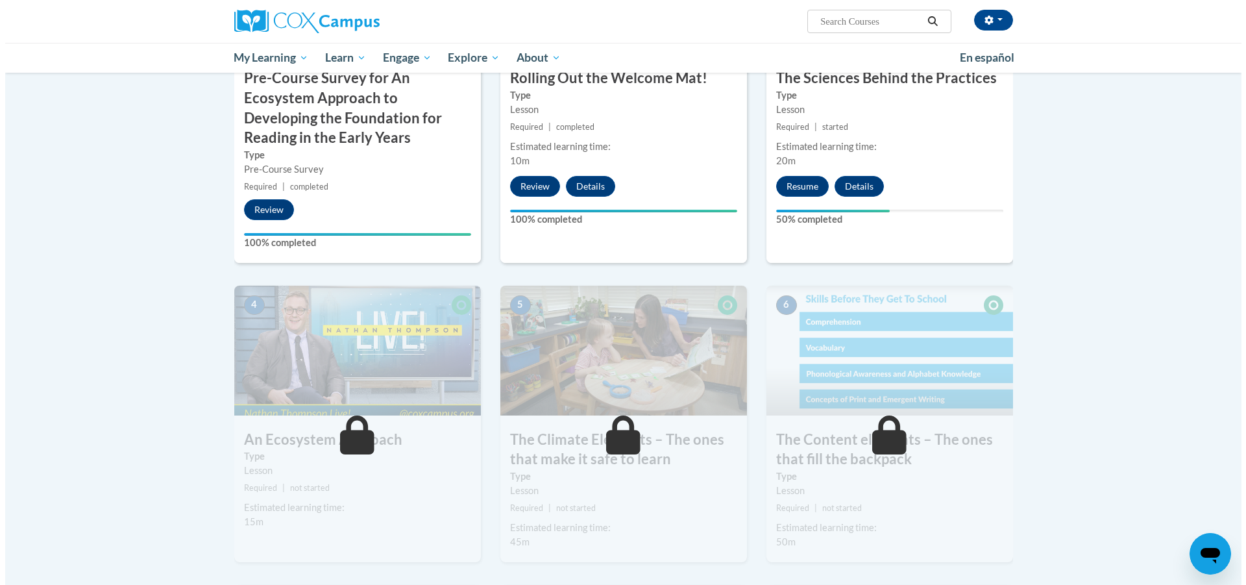
scroll to position [335, 0]
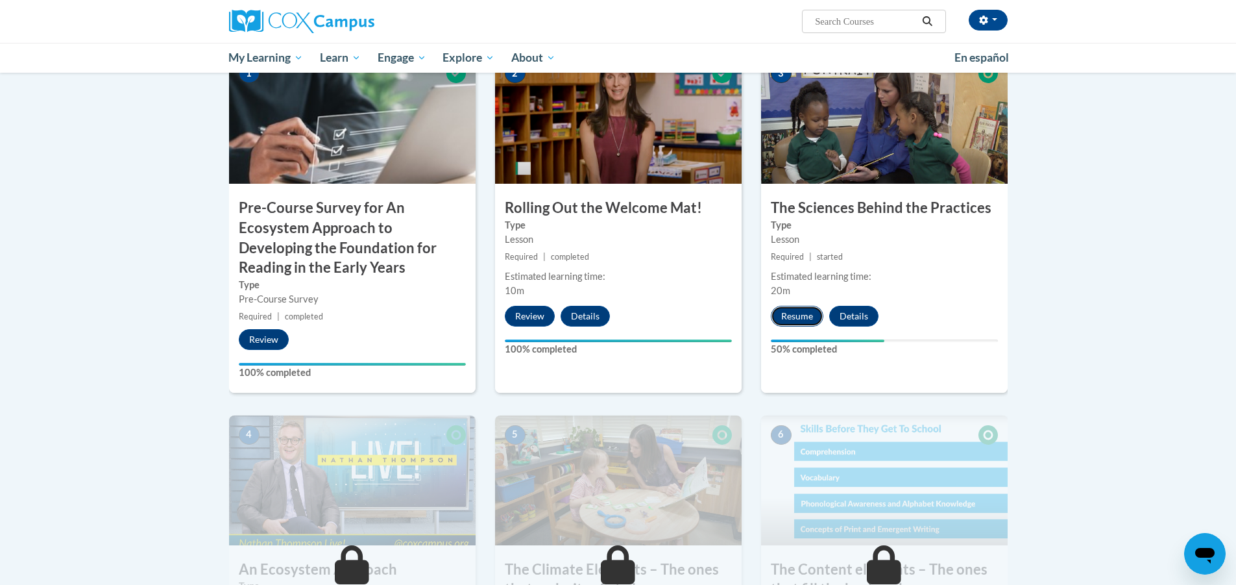
click at [800, 317] on button "Resume" at bounding box center [797, 316] width 53 height 21
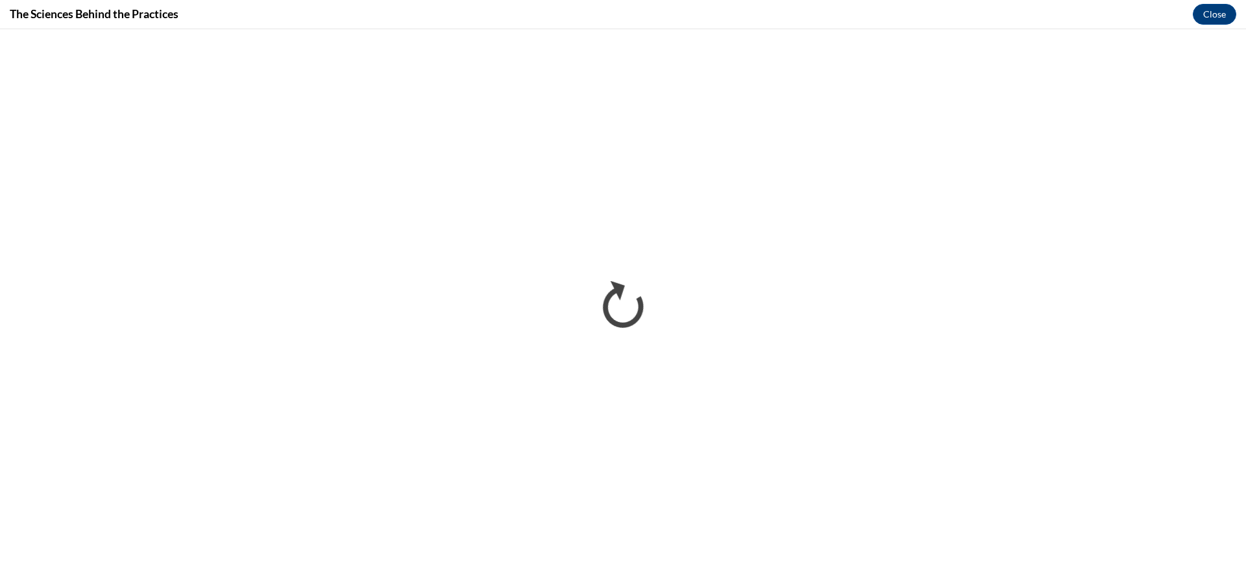
scroll to position [0, 0]
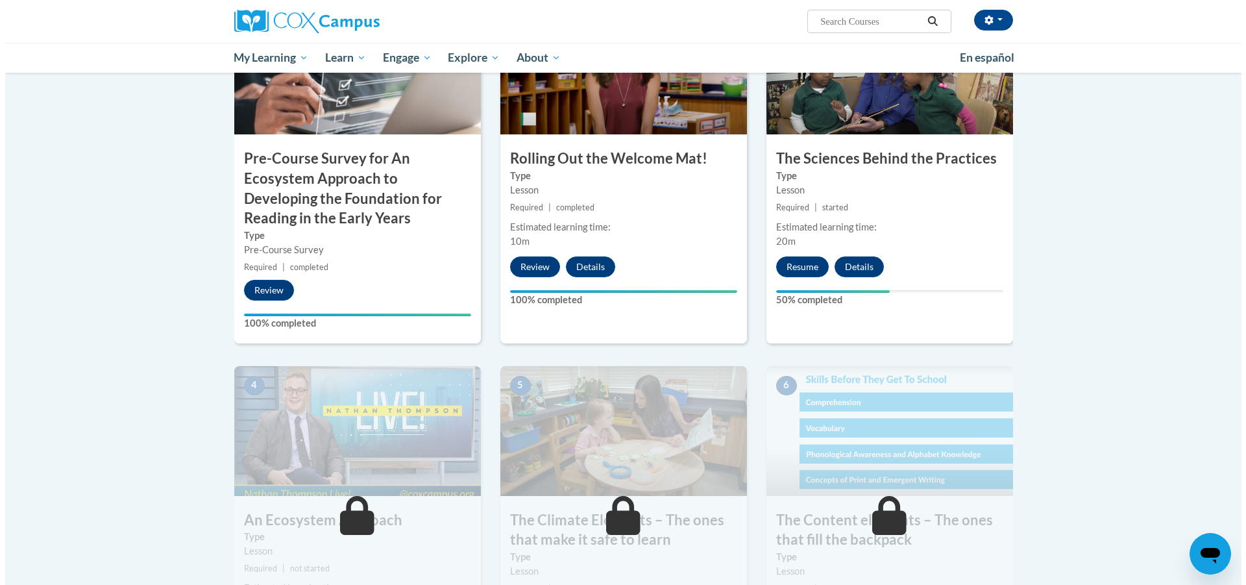
scroll to position [389, 0]
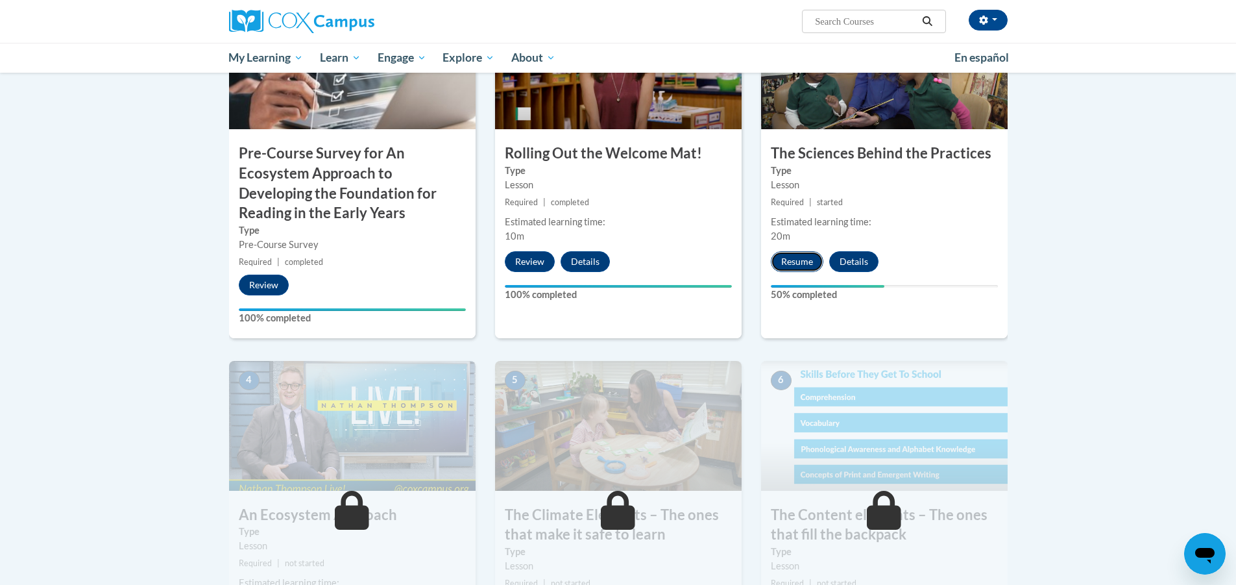
drag, startPoint x: 809, startPoint y: 259, endPoint x: 818, endPoint y: 267, distance: 12.4
click at [818, 267] on button "Resume" at bounding box center [797, 261] width 53 height 21
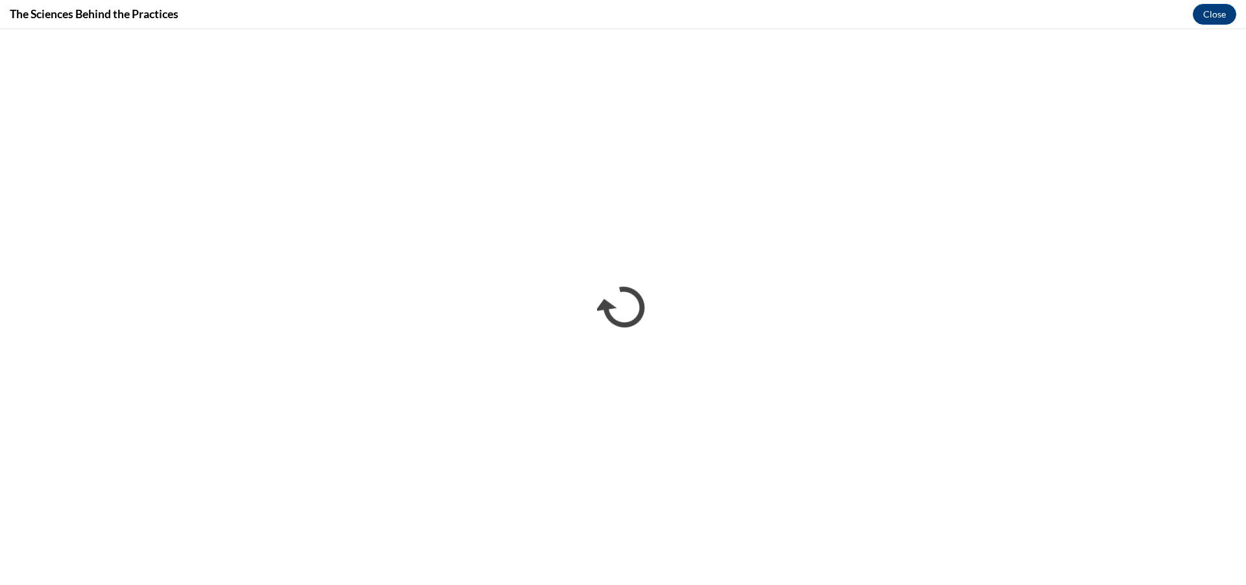
scroll to position [0, 0]
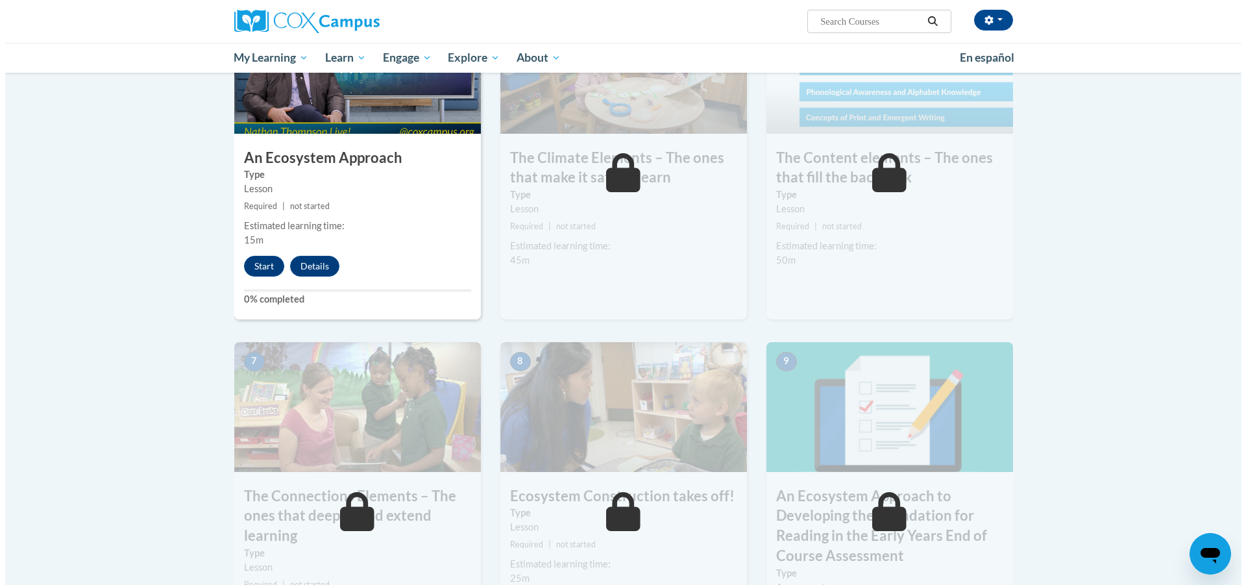
scroll to position [779, 0]
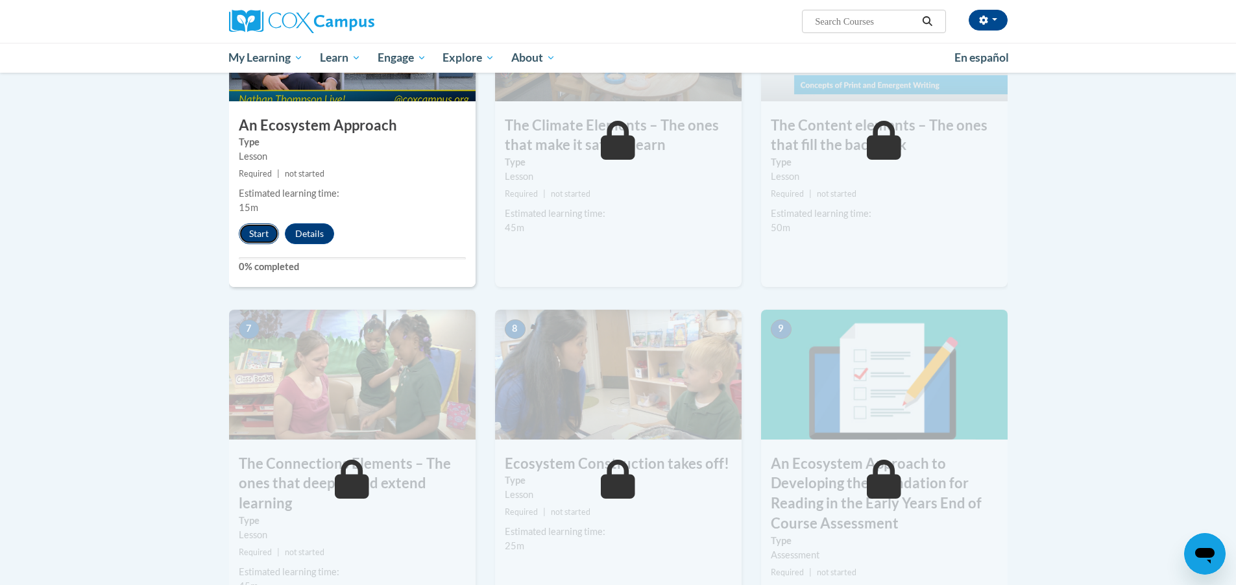
click at [251, 235] on button "Start" at bounding box center [259, 233] width 40 height 21
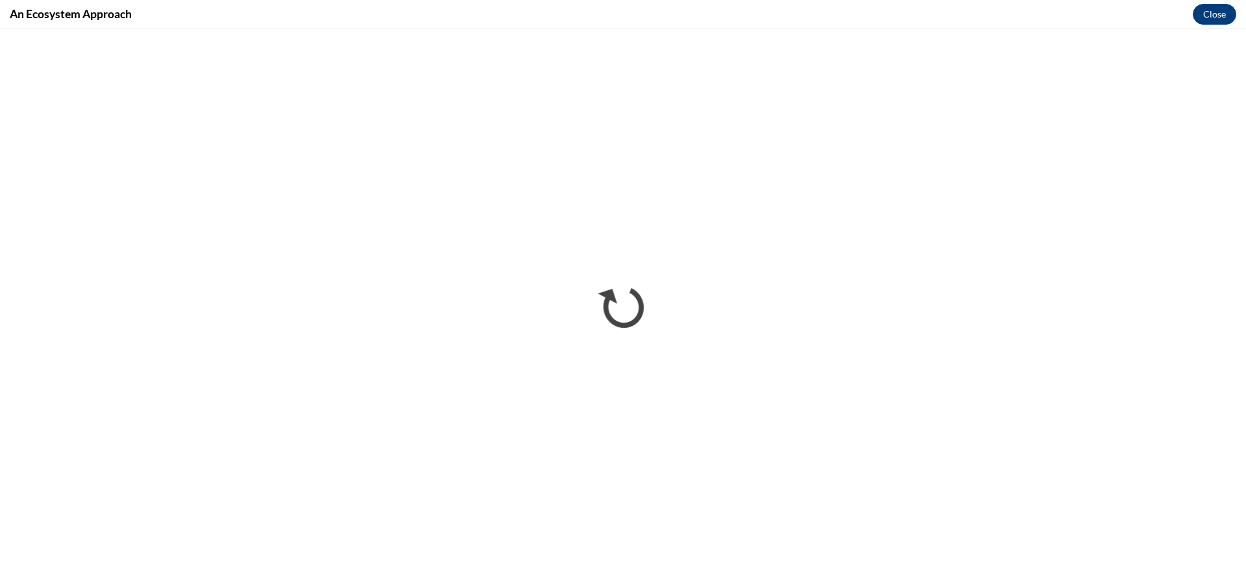
scroll to position [0, 0]
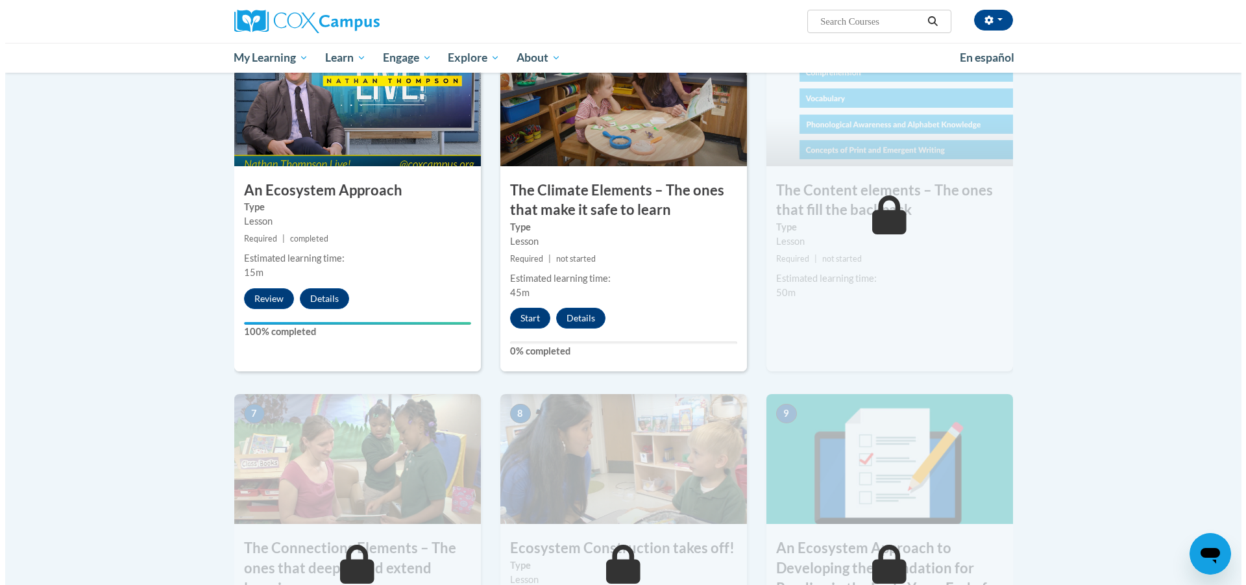
scroll to position [649, 0]
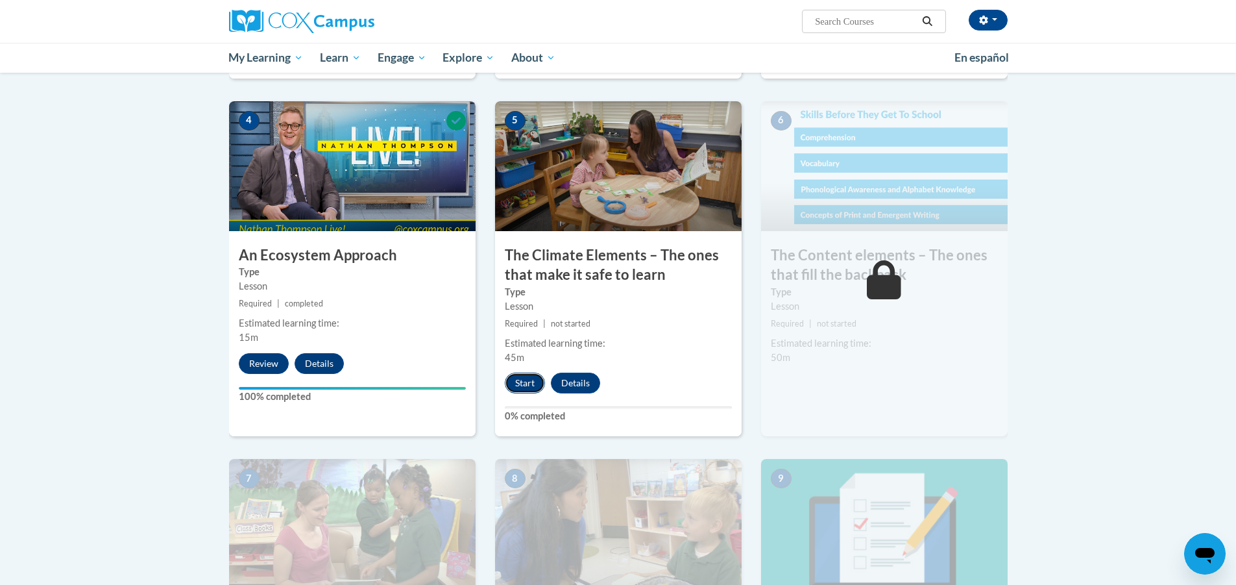
click at [535, 379] on button "Start" at bounding box center [525, 383] width 40 height 21
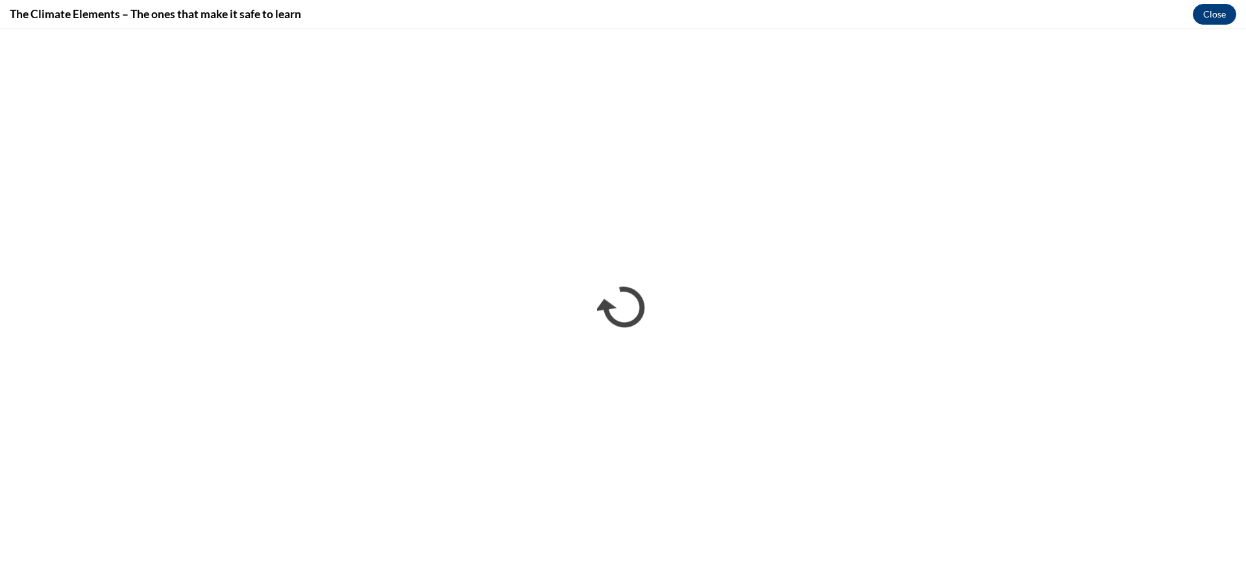
scroll to position [0, 0]
